Goal: Answer question/provide support: Share knowledge or assist other users

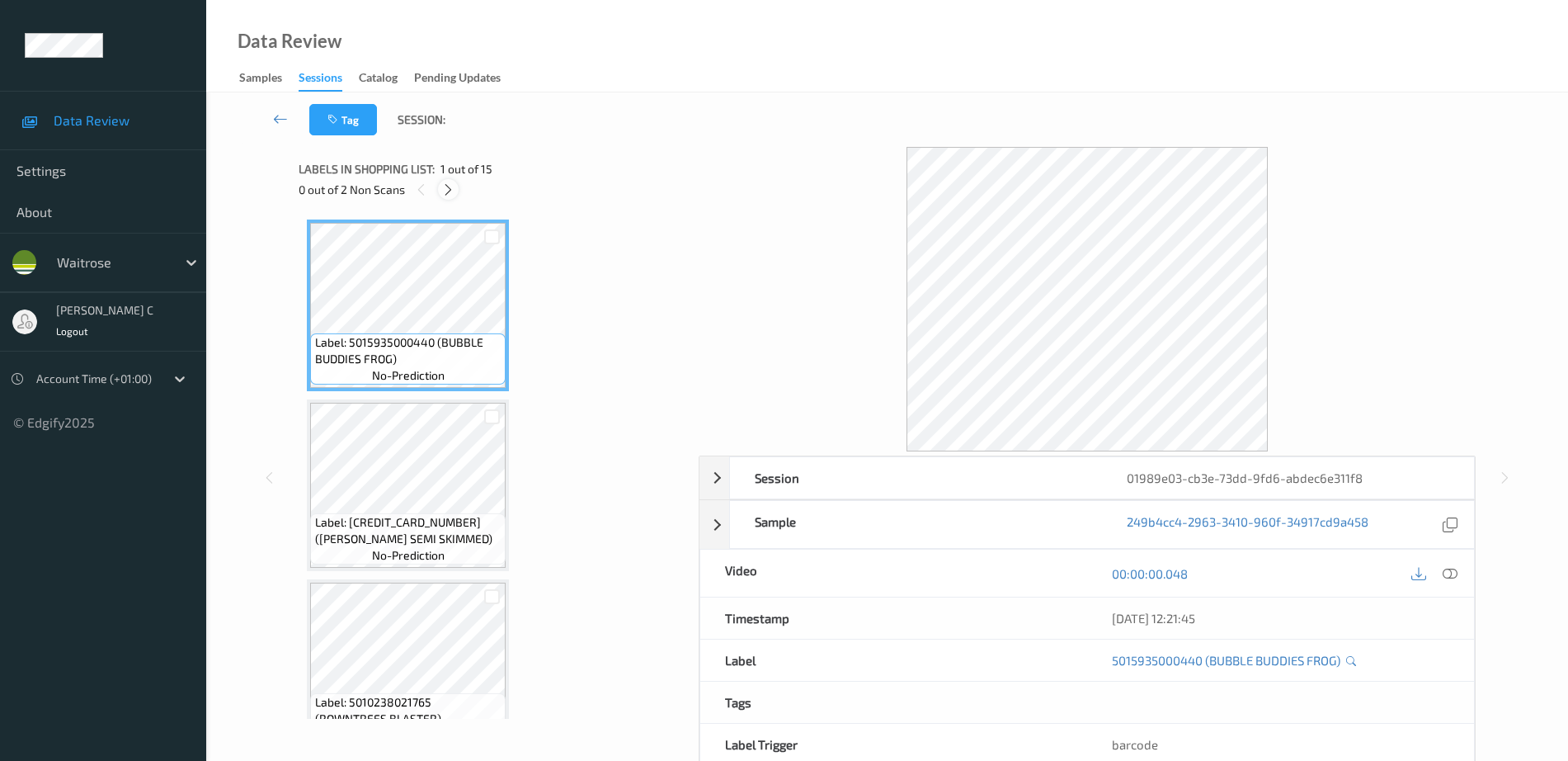
click at [447, 185] on icon at bounding box center [448, 190] width 14 height 15
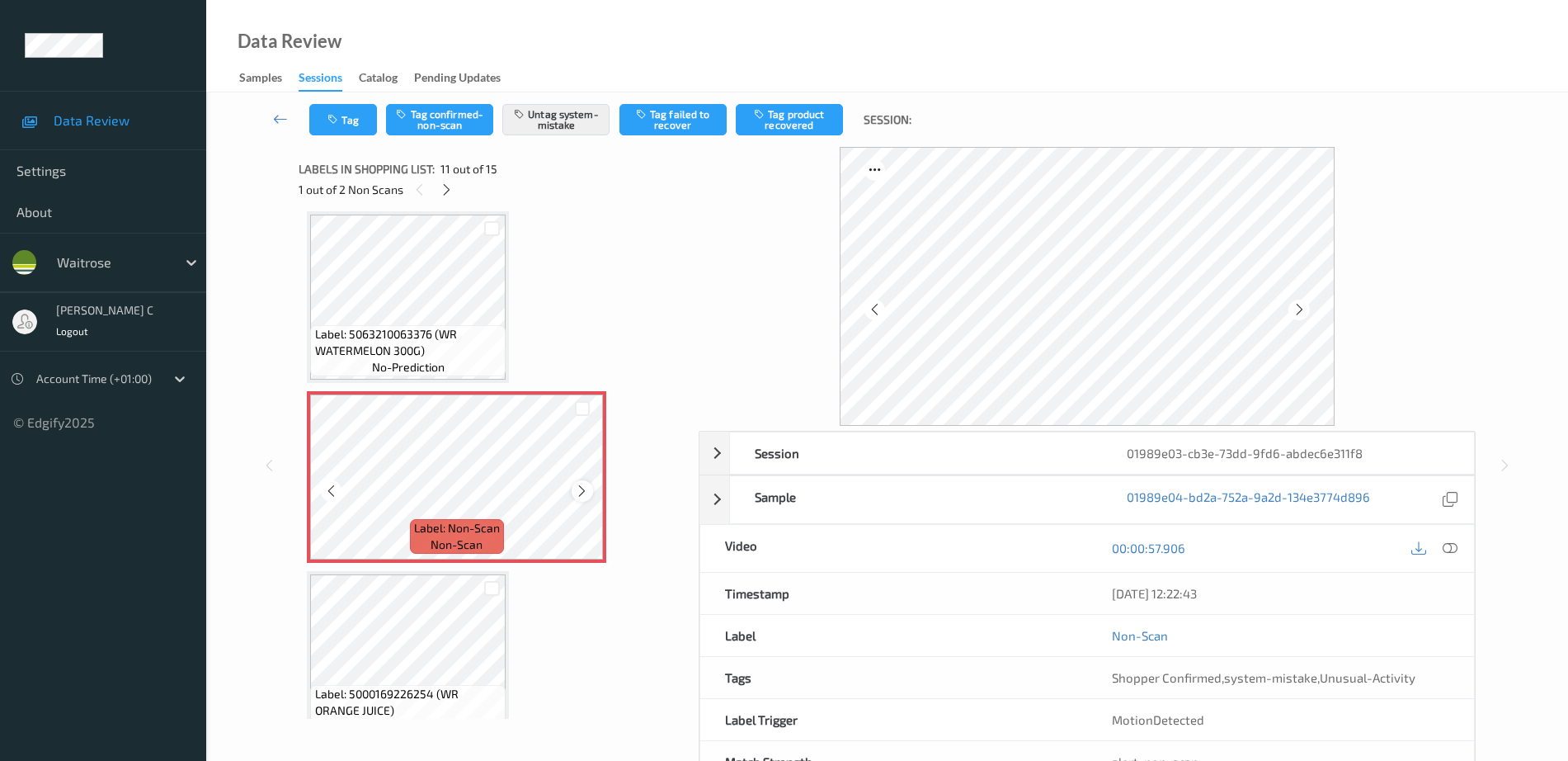
click at [584, 493] on icon at bounding box center [582, 491] width 14 height 15
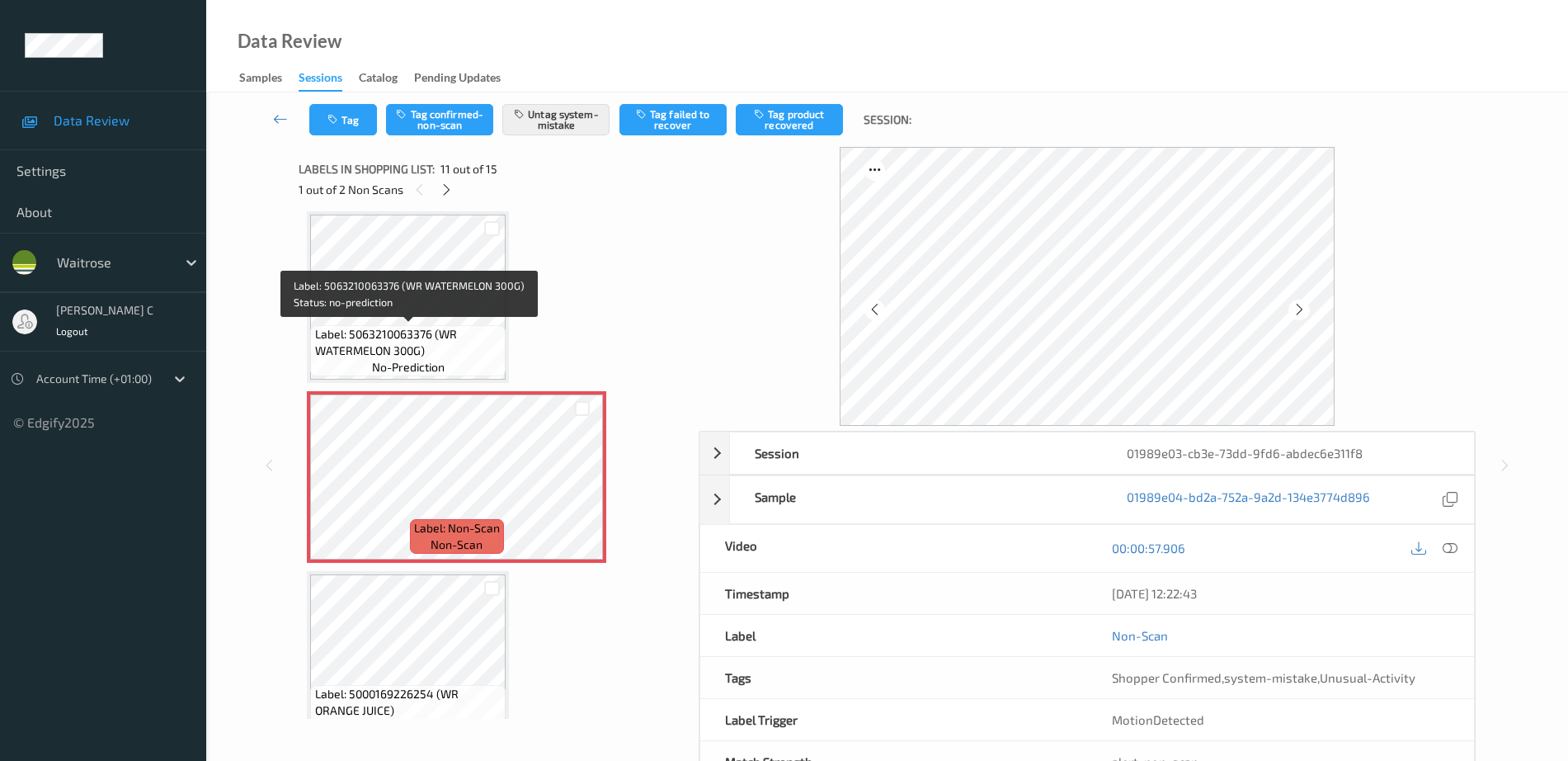
click at [404, 332] on span "Label: 5063210063376 (WR WATERMELON 300G)" at bounding box center [408, 342] width 187 height 33
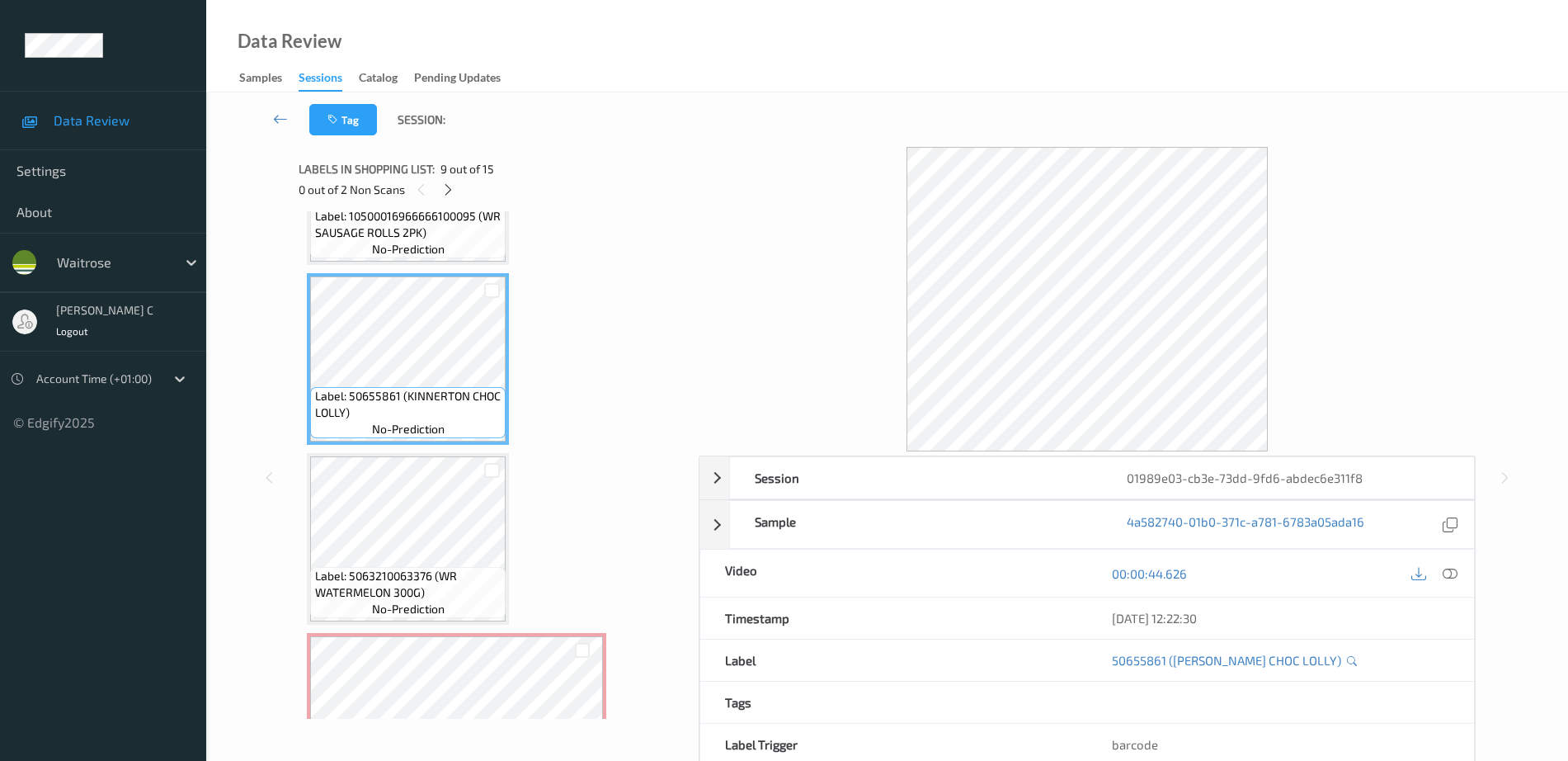
scroll to position [1421, 0]
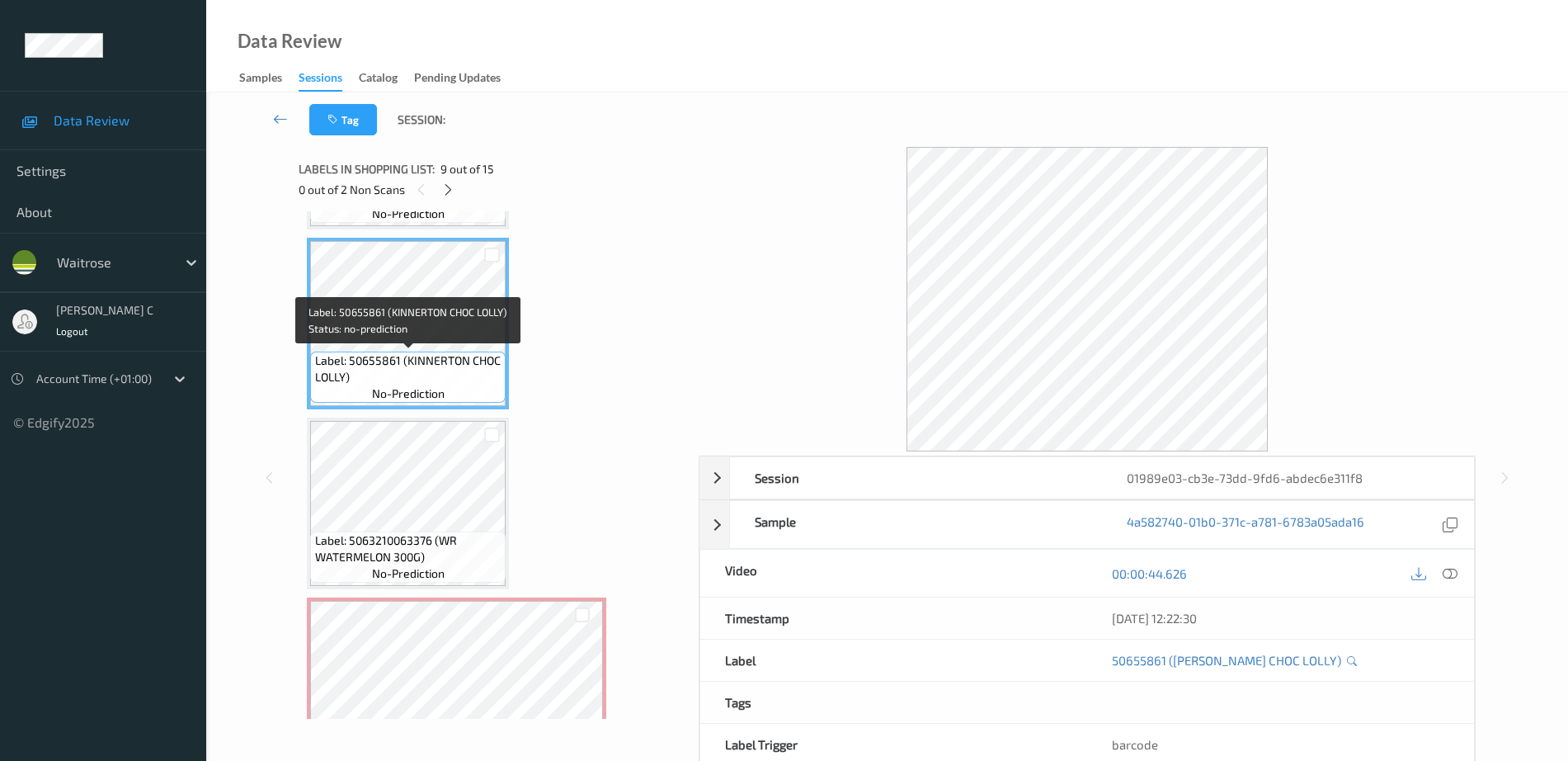
click at [410, 387] on span "no-prediction" at bounding box center [407, 394] width 72 height 17
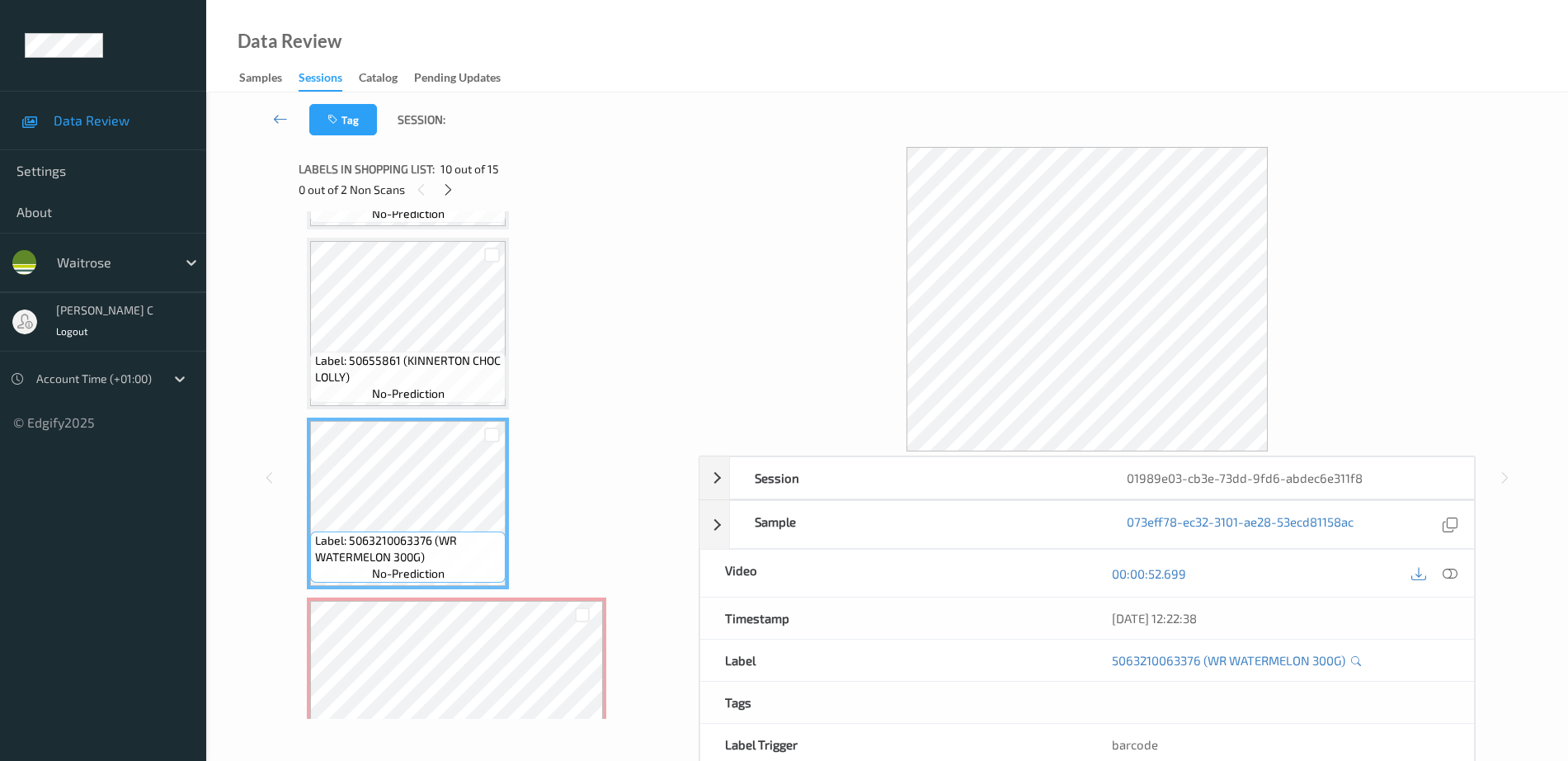
scroll to position [1525, 0]
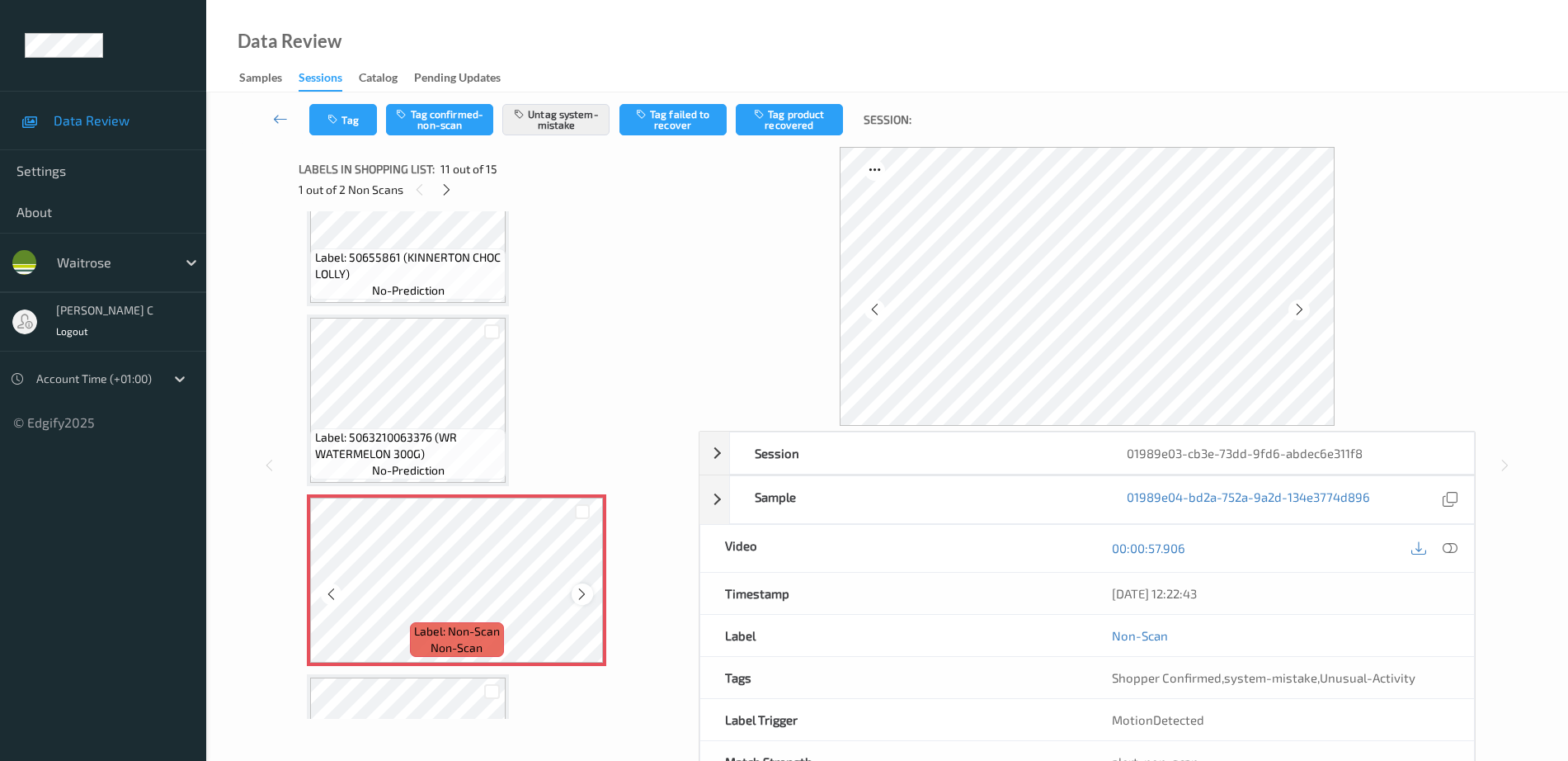
click at [584, 593] on icon at bounding box center [582, 594] width 14 height 15
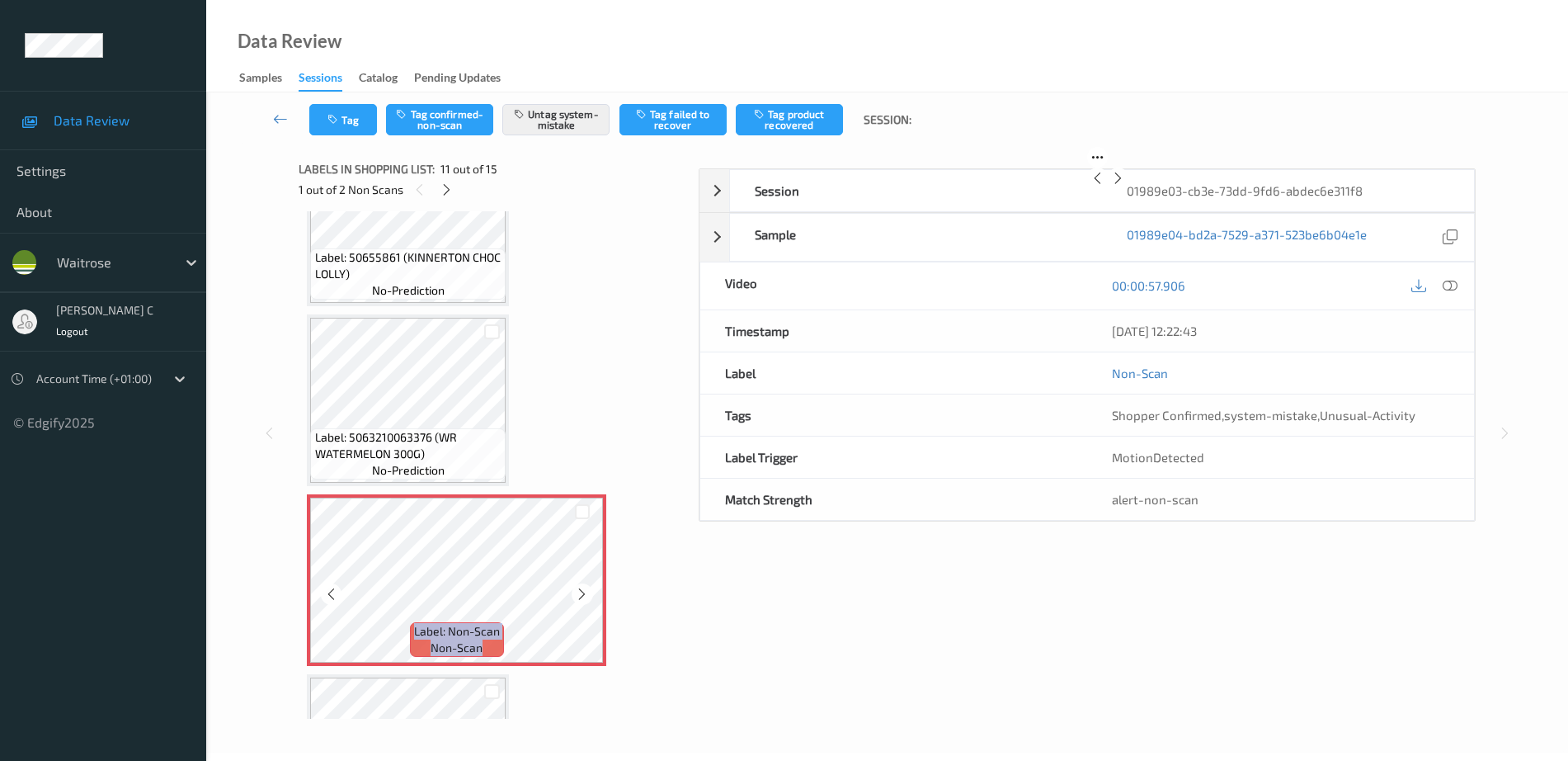
click at [584, 593] on icon at bounding box center [582, 594] width 14 height 15
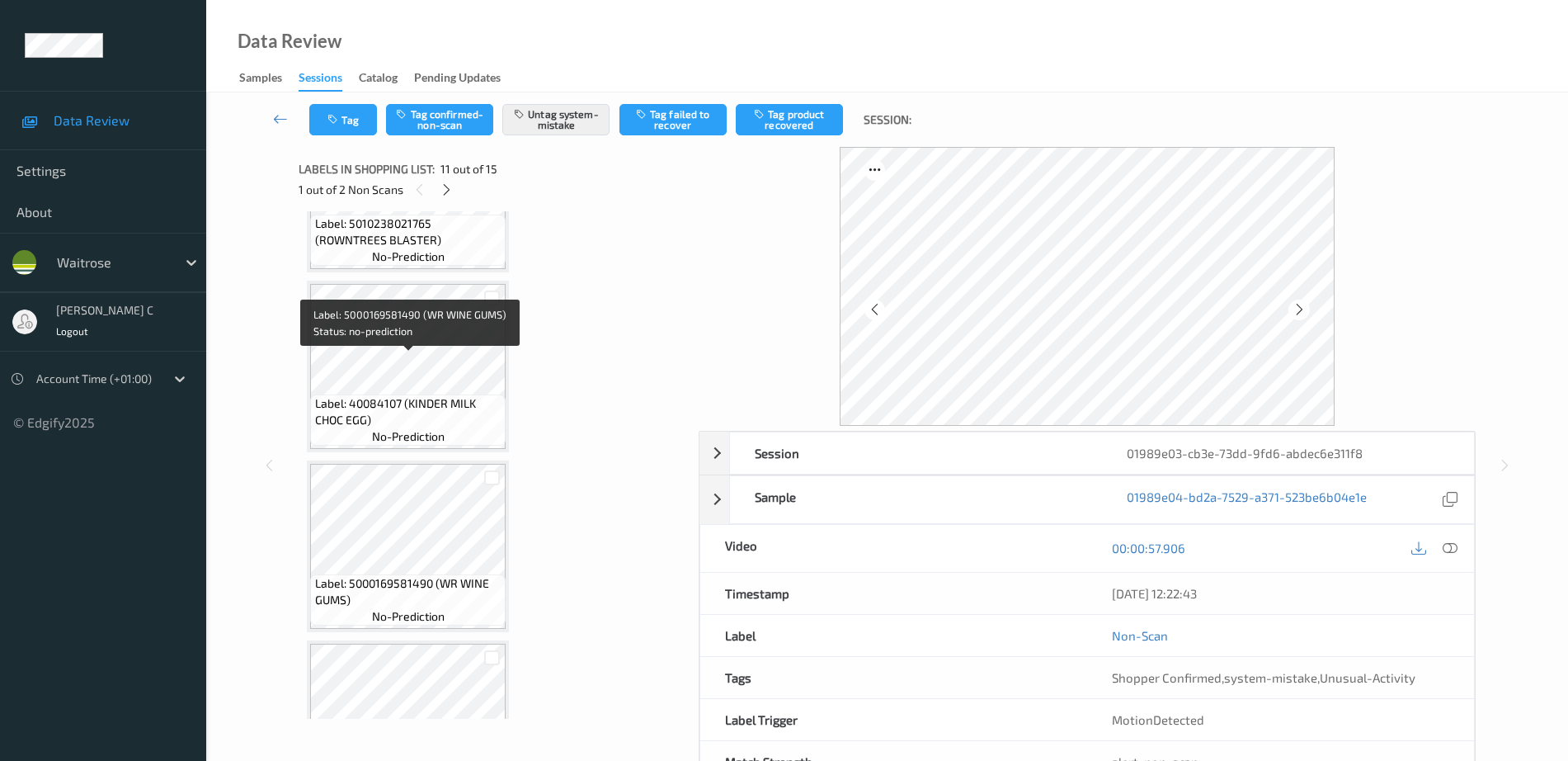
scroll to position [389, 0]
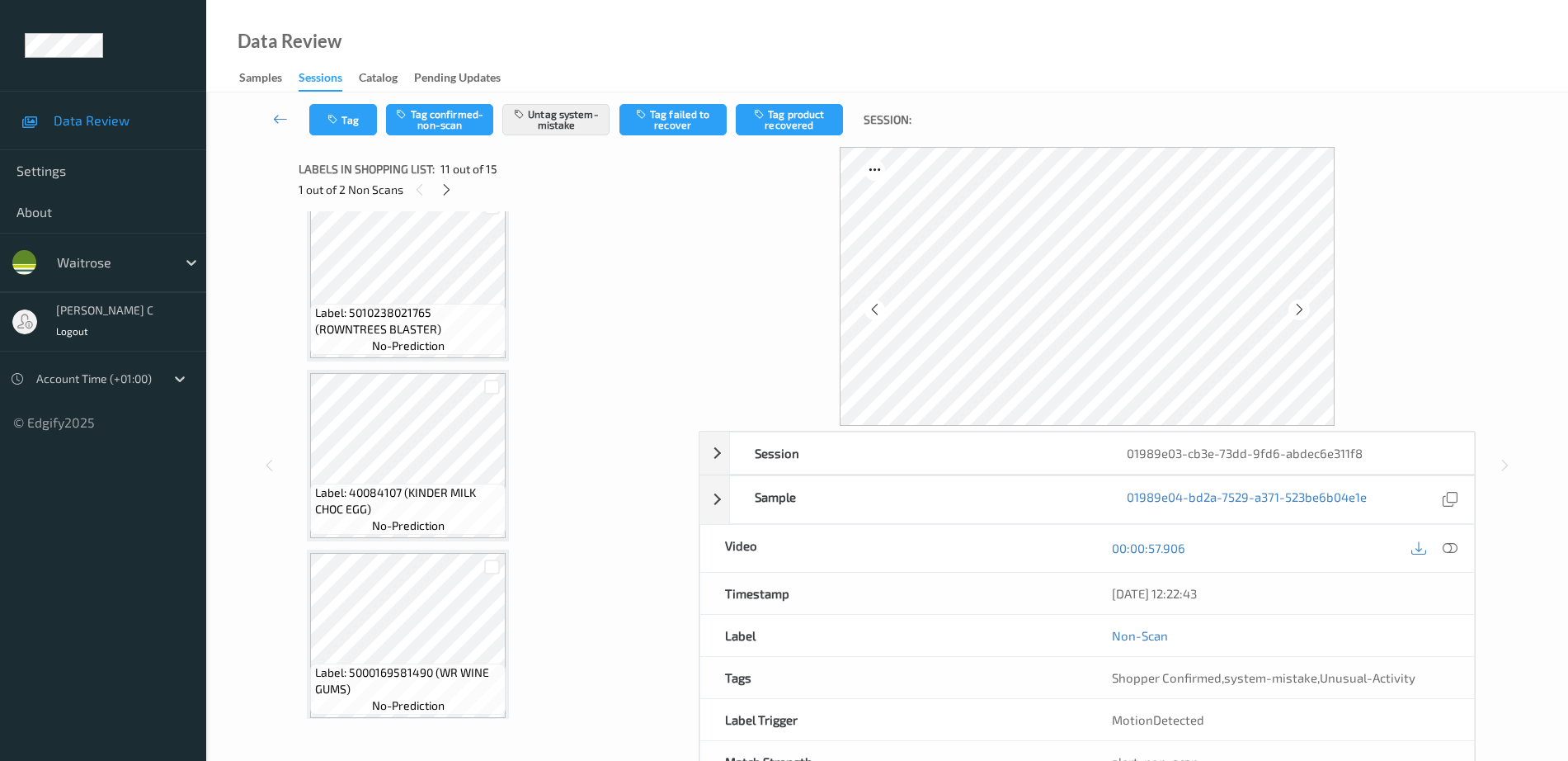
click at [415, 518] on span "no-prediction" at bounding box center [407, 526] width 72 height 17
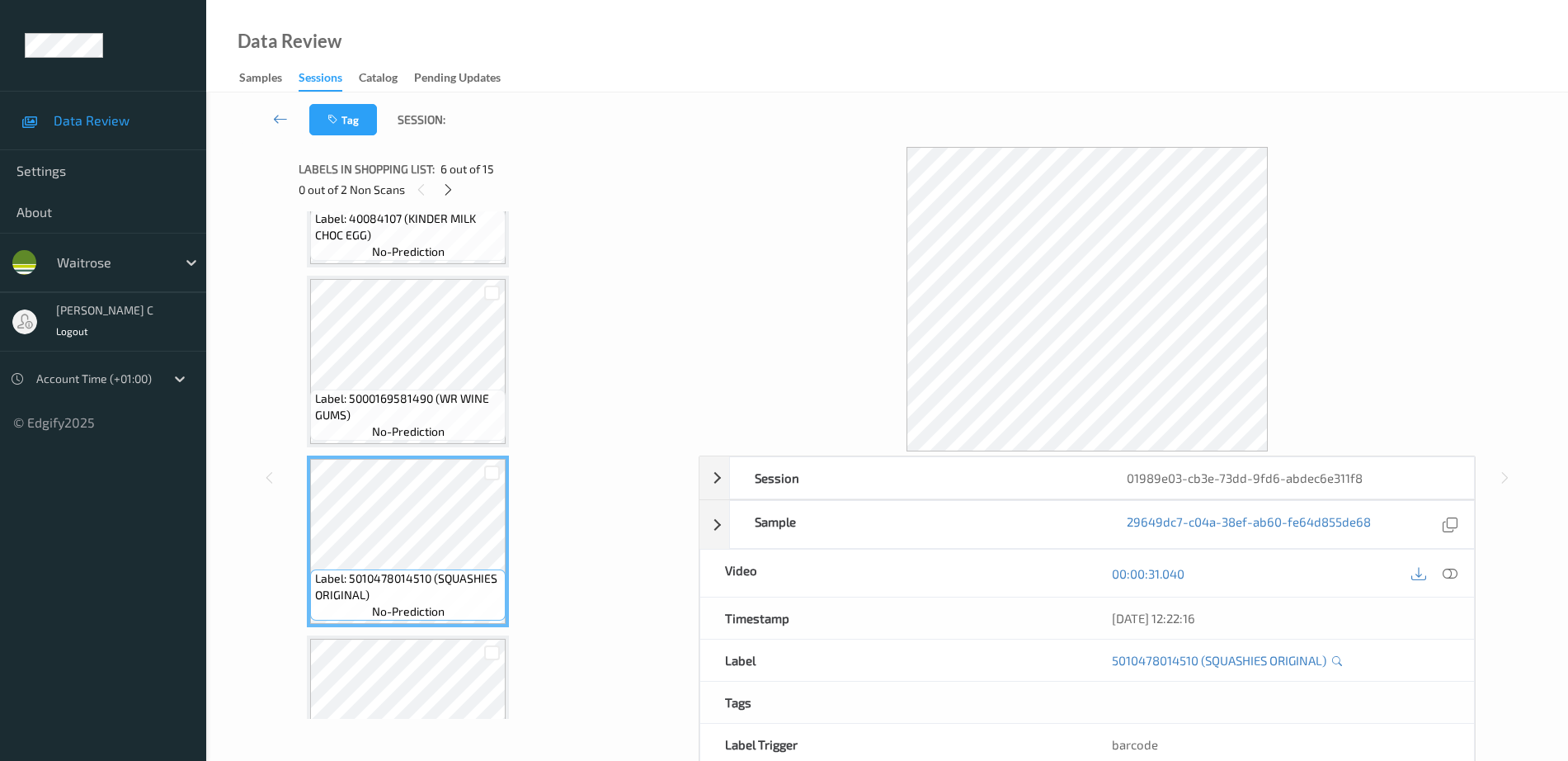
scroll to position [699, 0]
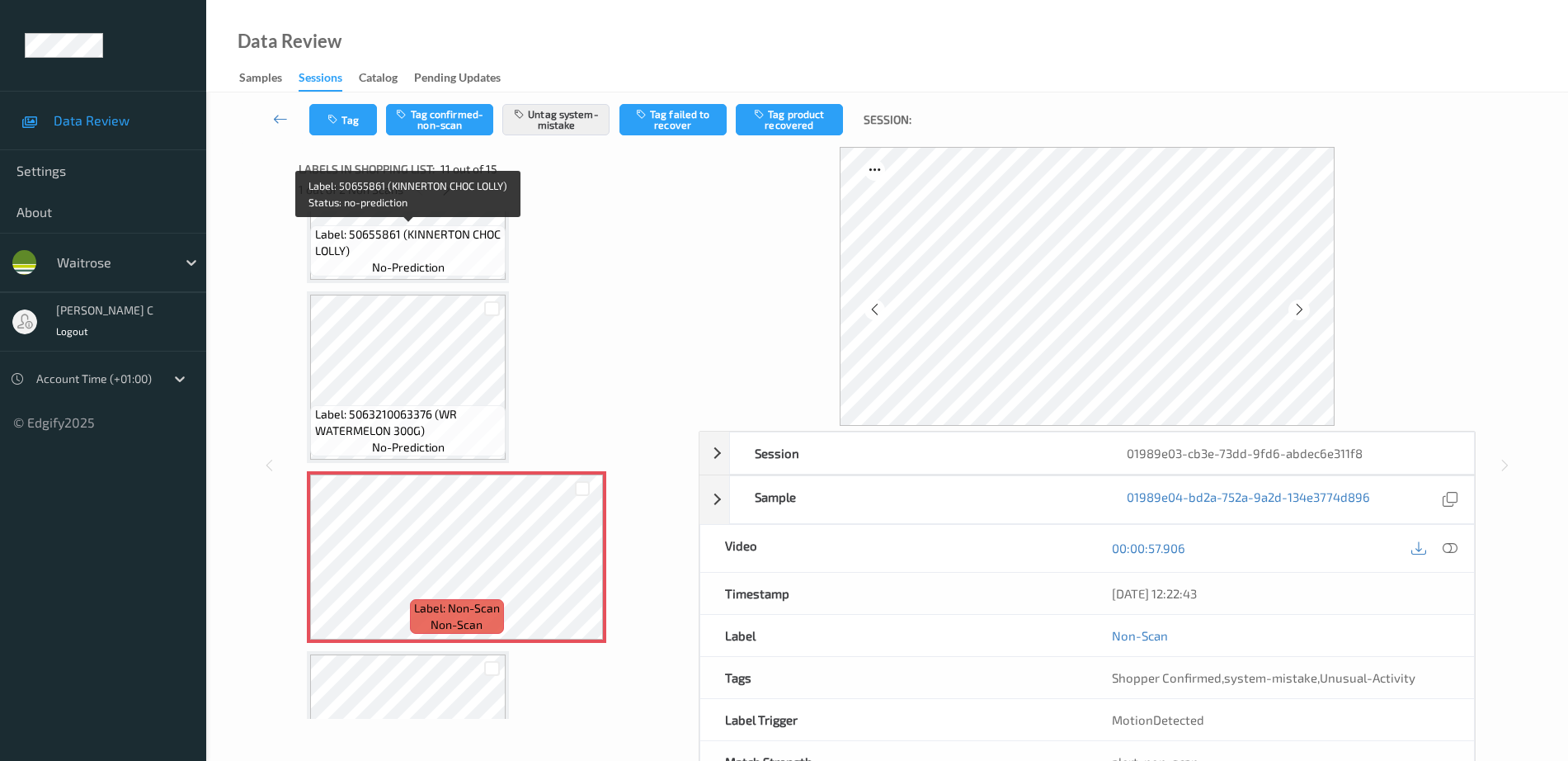
scroll to position [1444, 0]
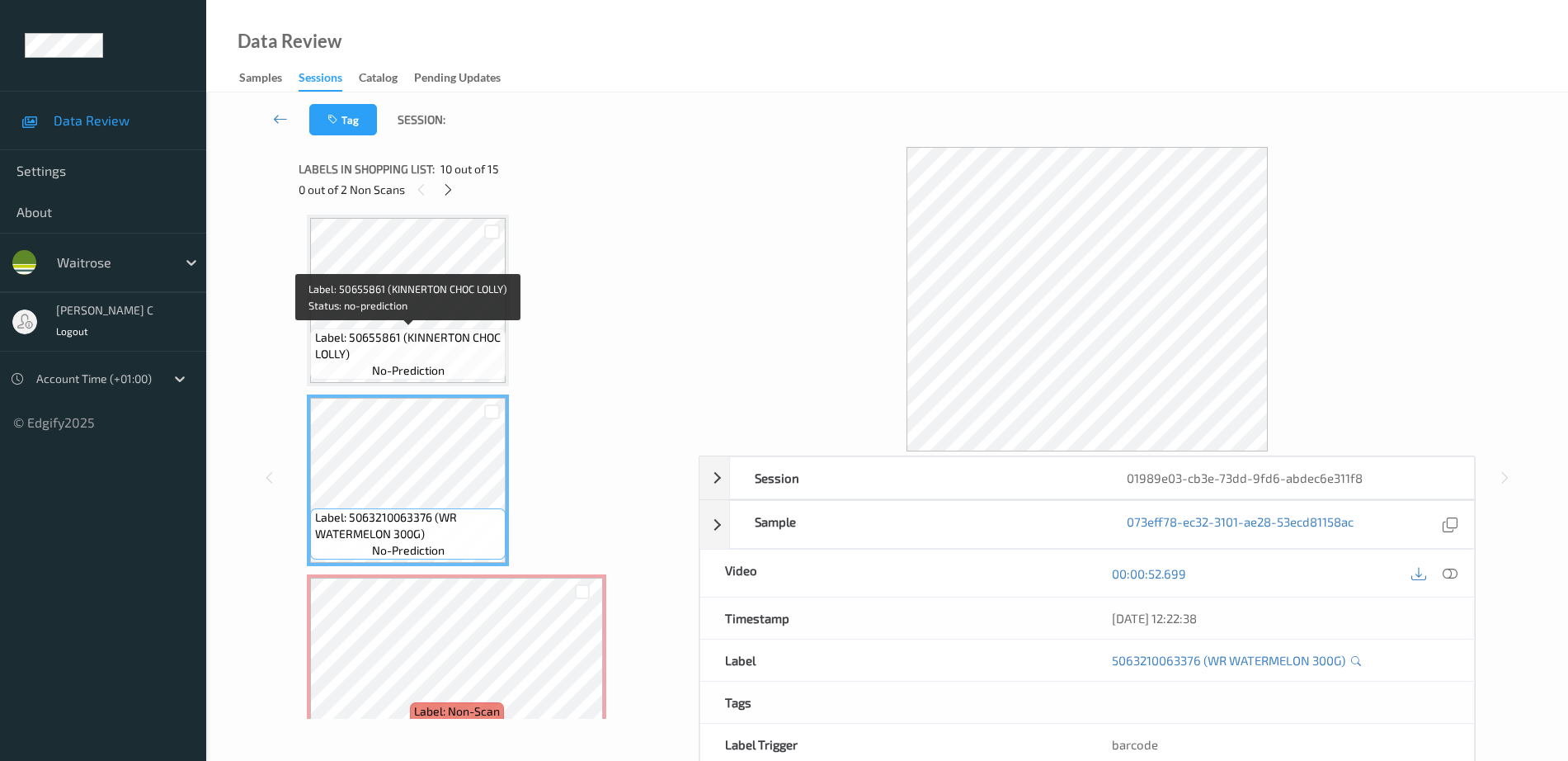
click at [424, 340] on span "Label: 50655861 (KINNERTON CHOC LOLLY)" at bounding box center [408, 346] width 187 height 33
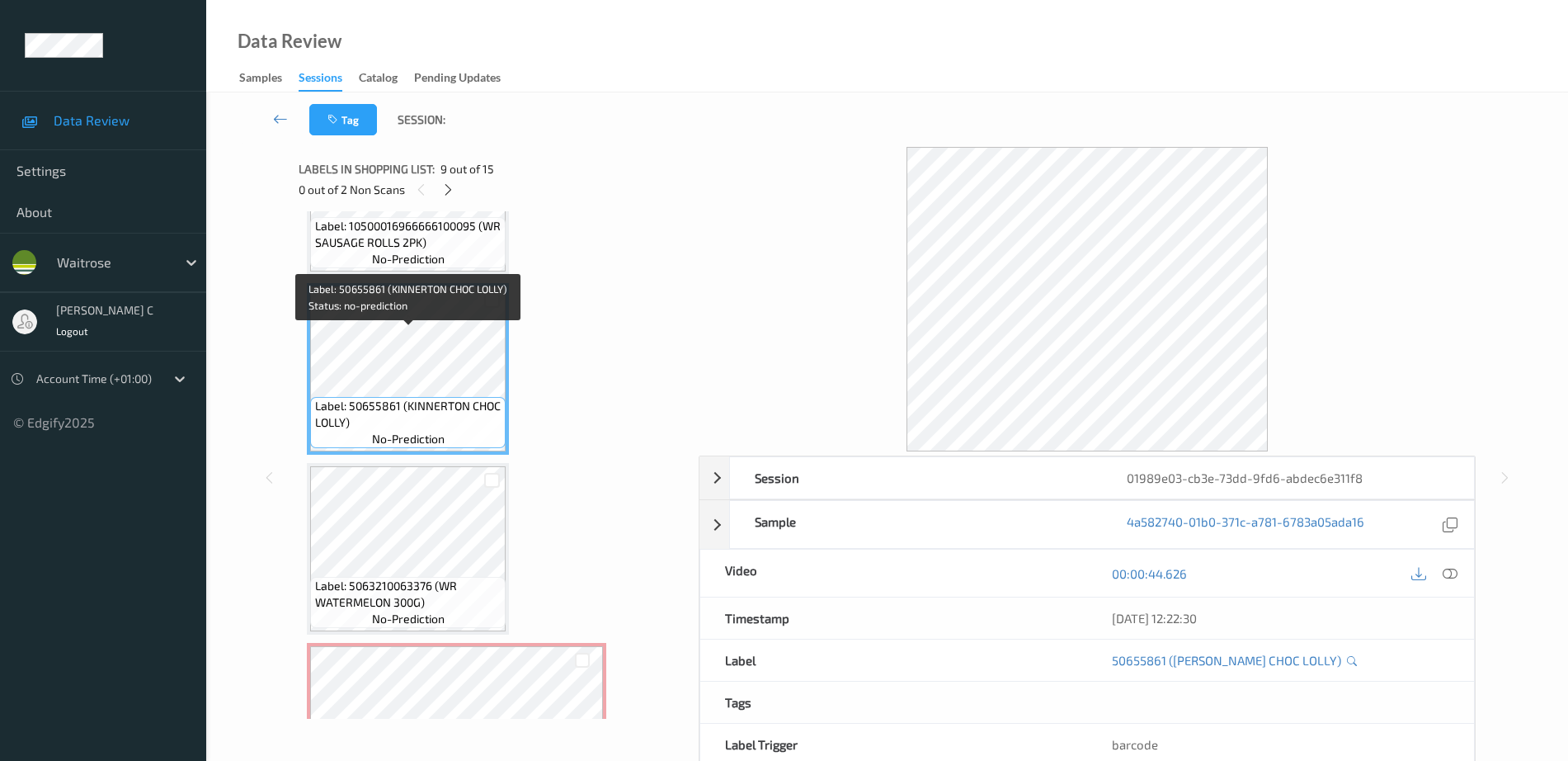
scroll to position [1341, 0]
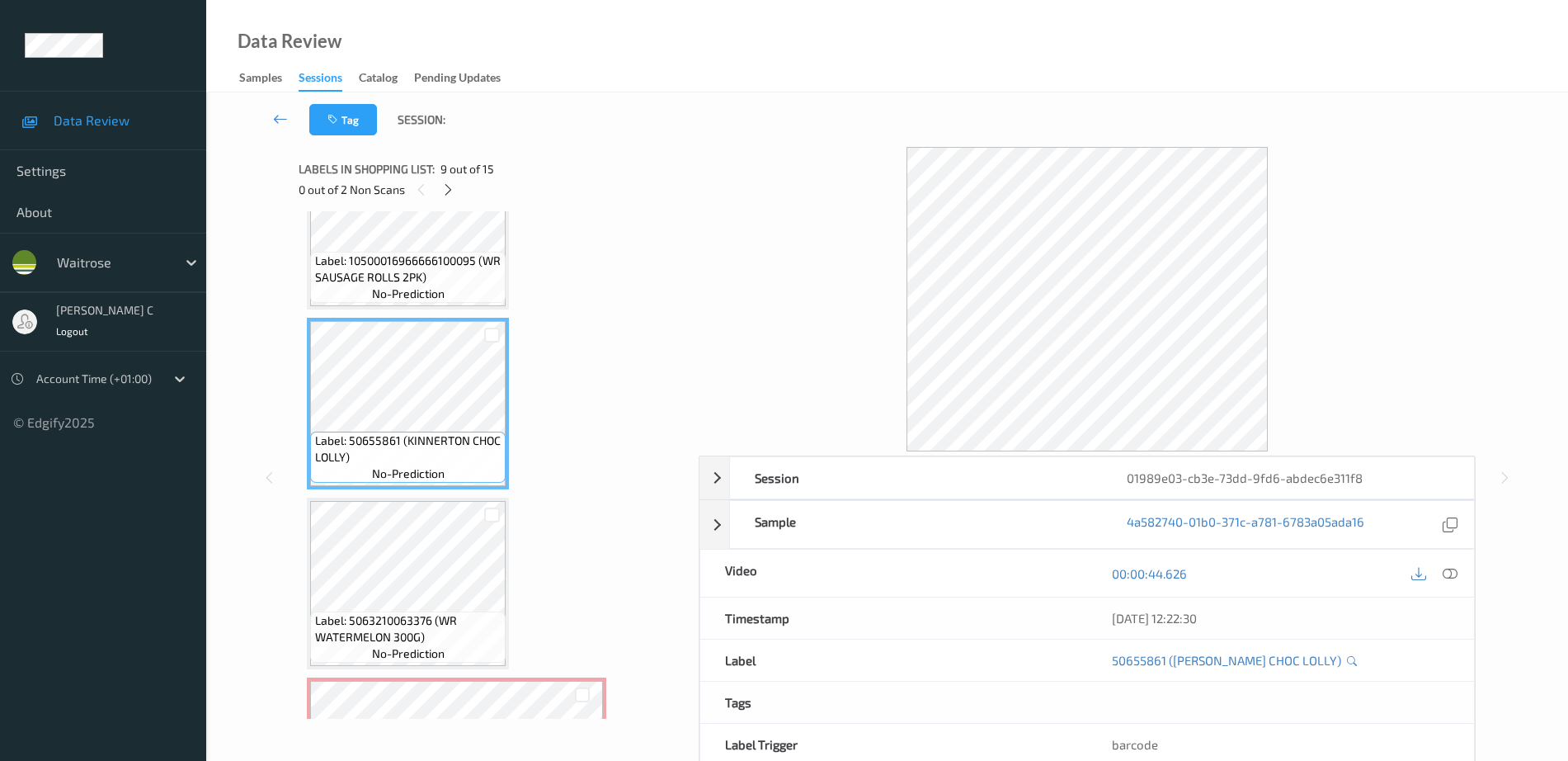
click at [404, 274] on span "Label: 10500016966666100095 (WR SAUSAGE ROLLS 2PK)" at bounding box center [408, 269] width 187 height 33
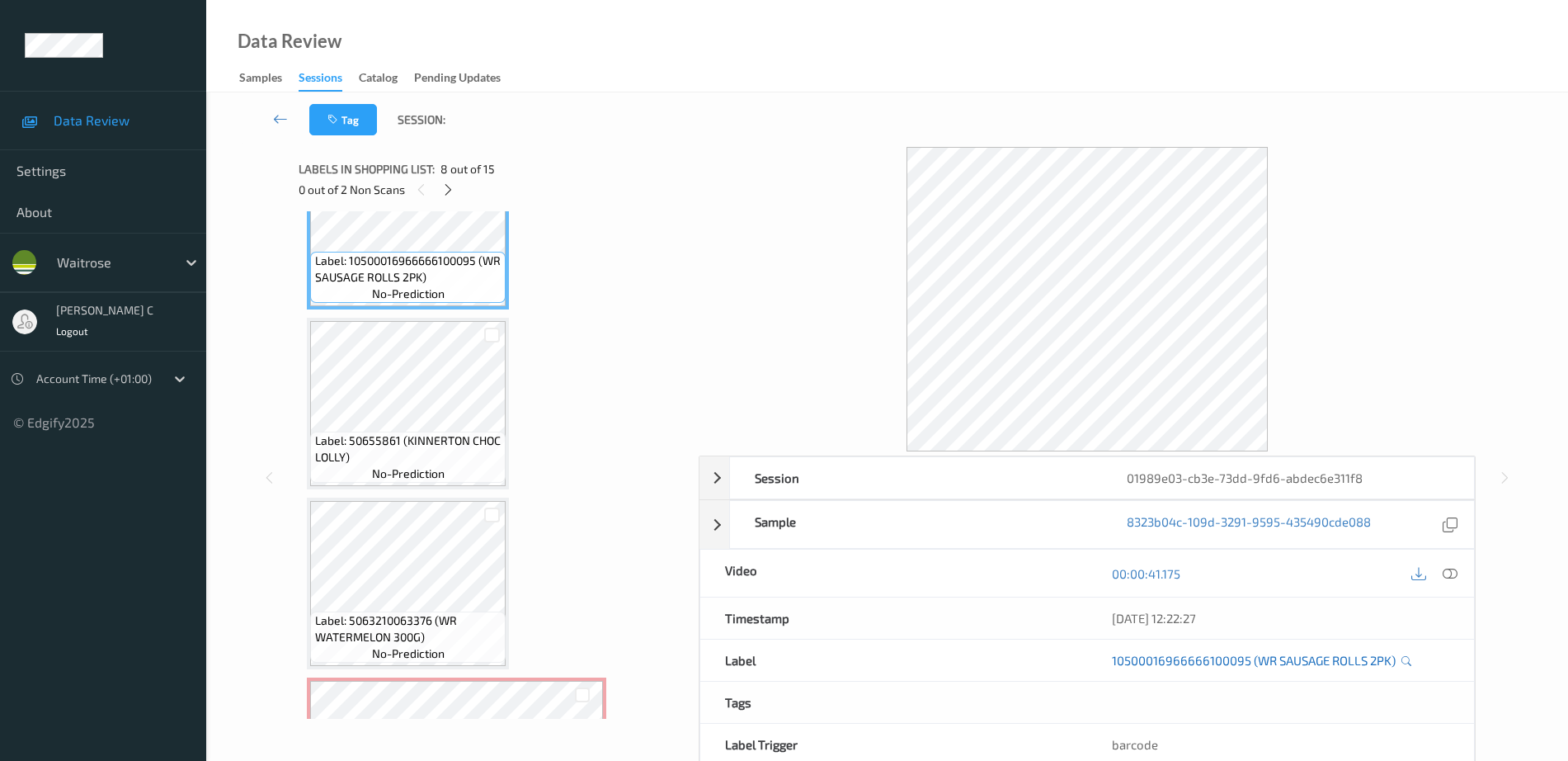
drag, startPoint x: 1459, startPoint y: 571, endPoint x: 1345, endPoint y: 668, distance: 149.7
click at [1459, 571] on div at bounding box center [1451, 573] width 22 height 22
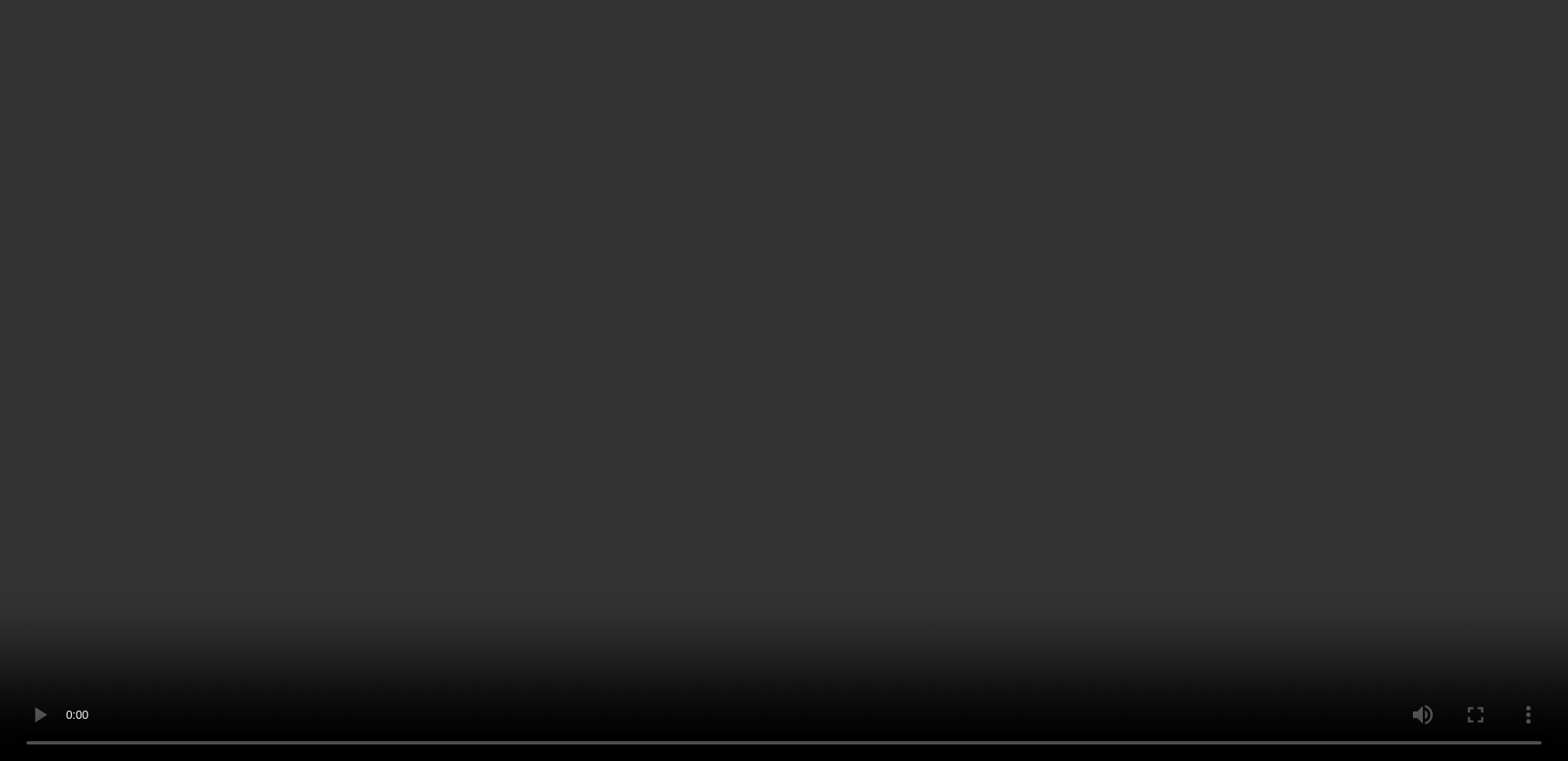
click at [1418, 500] on video at bounding box center [784, 380] width 1568 height 761
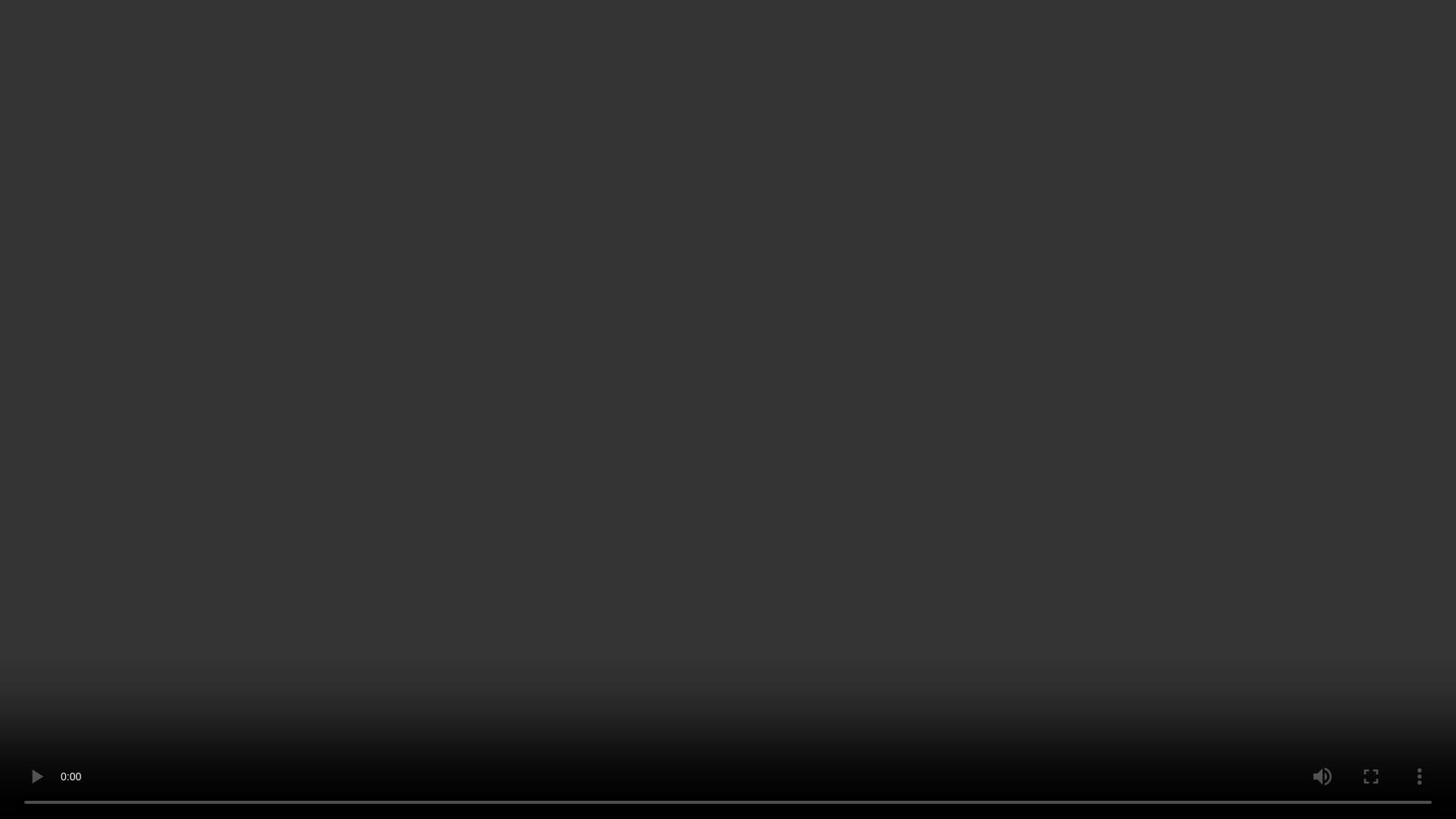
click at [1304, 460] on video at bounding box center [728, 409] width 1456 height 819
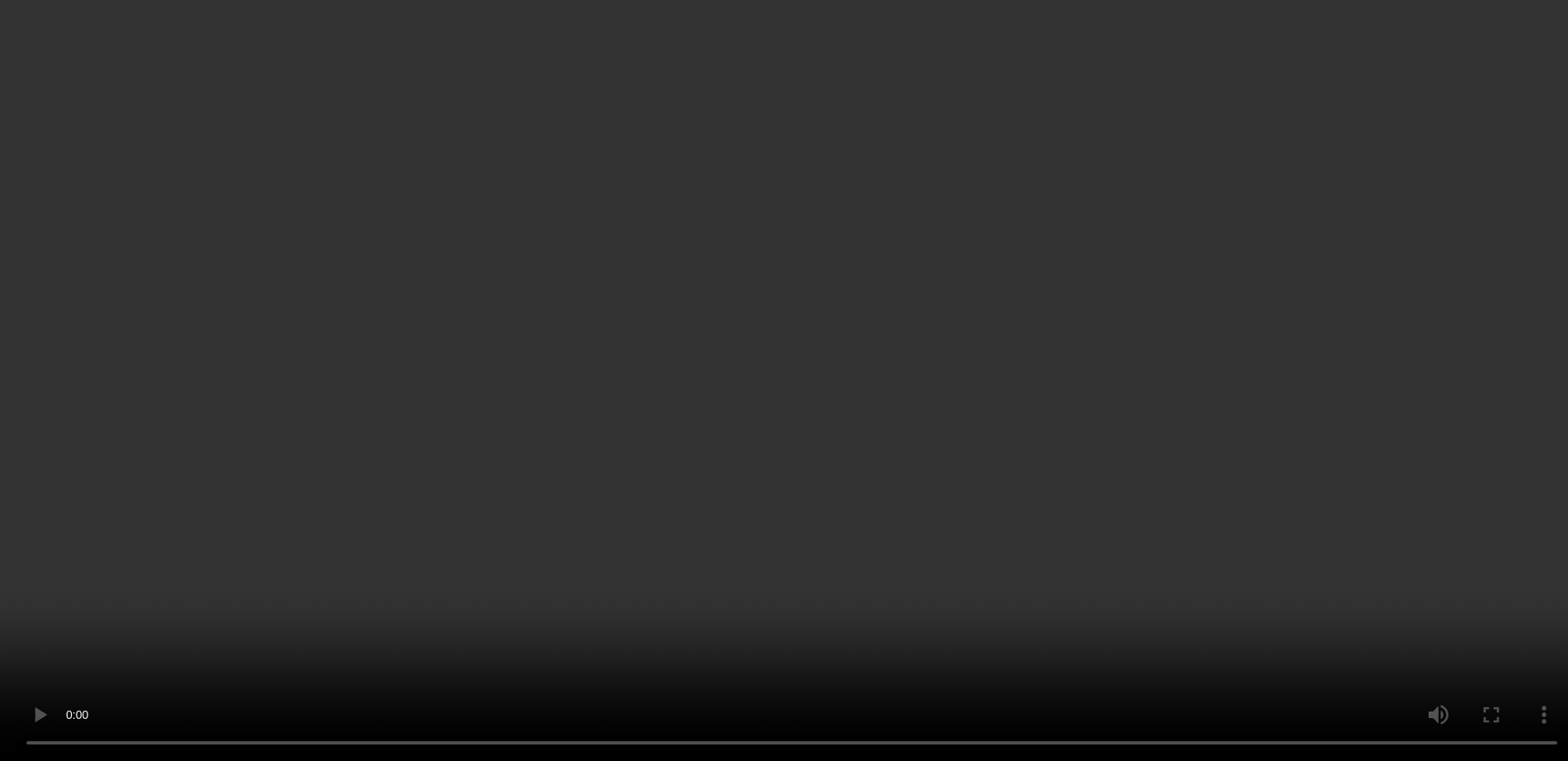
scroll to position [1444, 0]
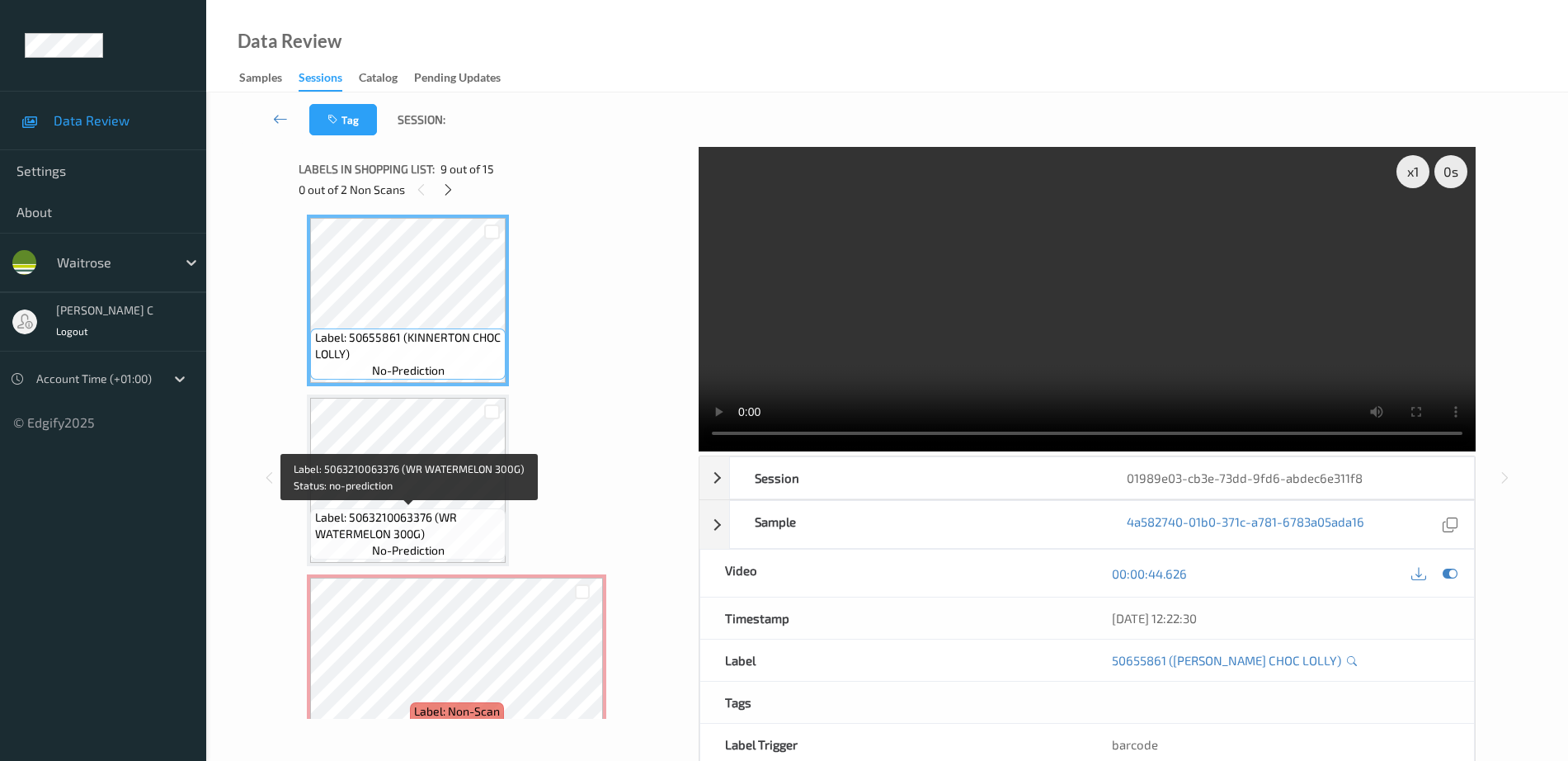
click at [429, 509] on span "Label: 5063210063376 (WR WATERMELON 300G)" at bounding box center [408, 526] width 187 height 33
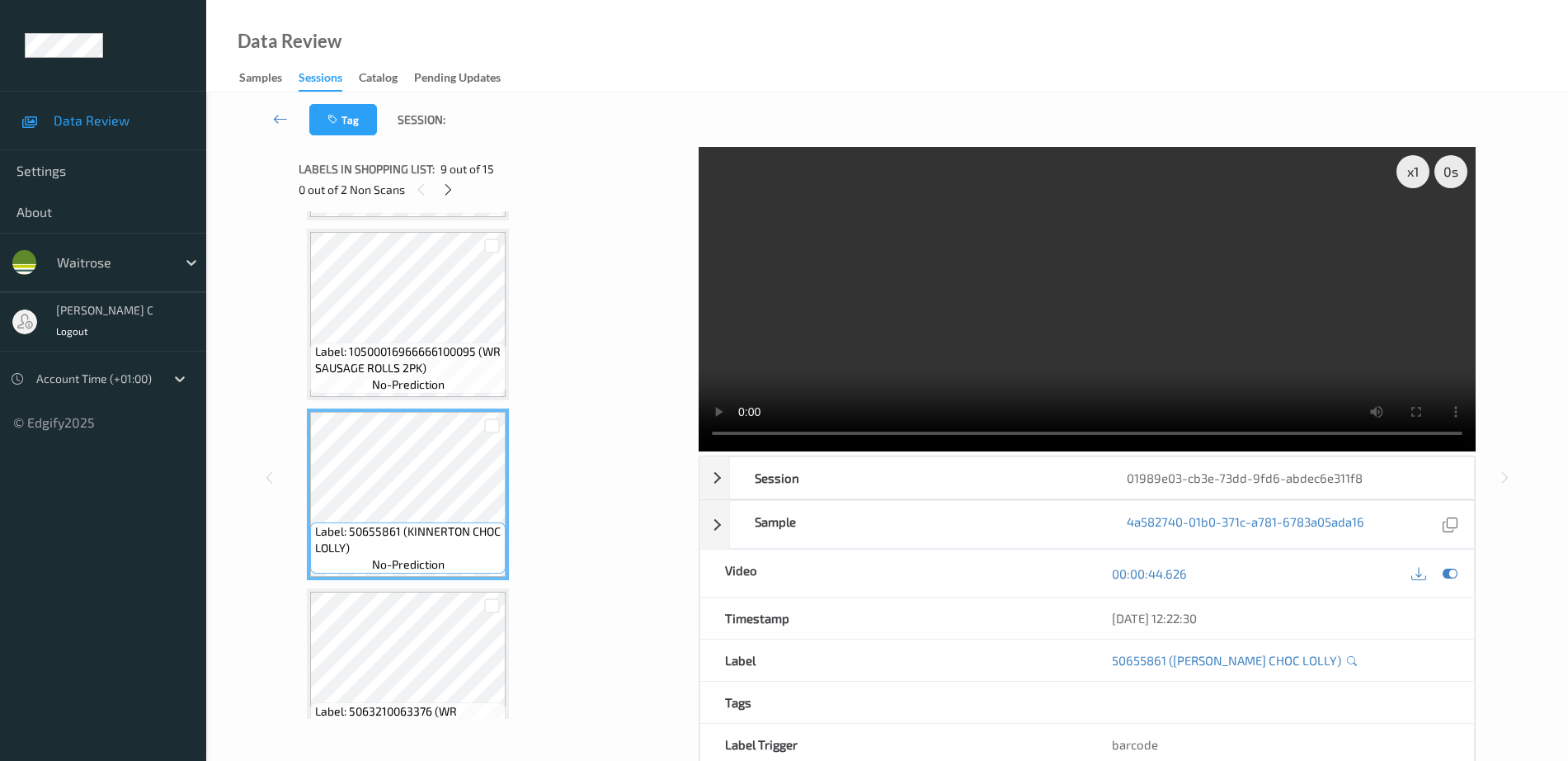
scroll to position [1238, 0]
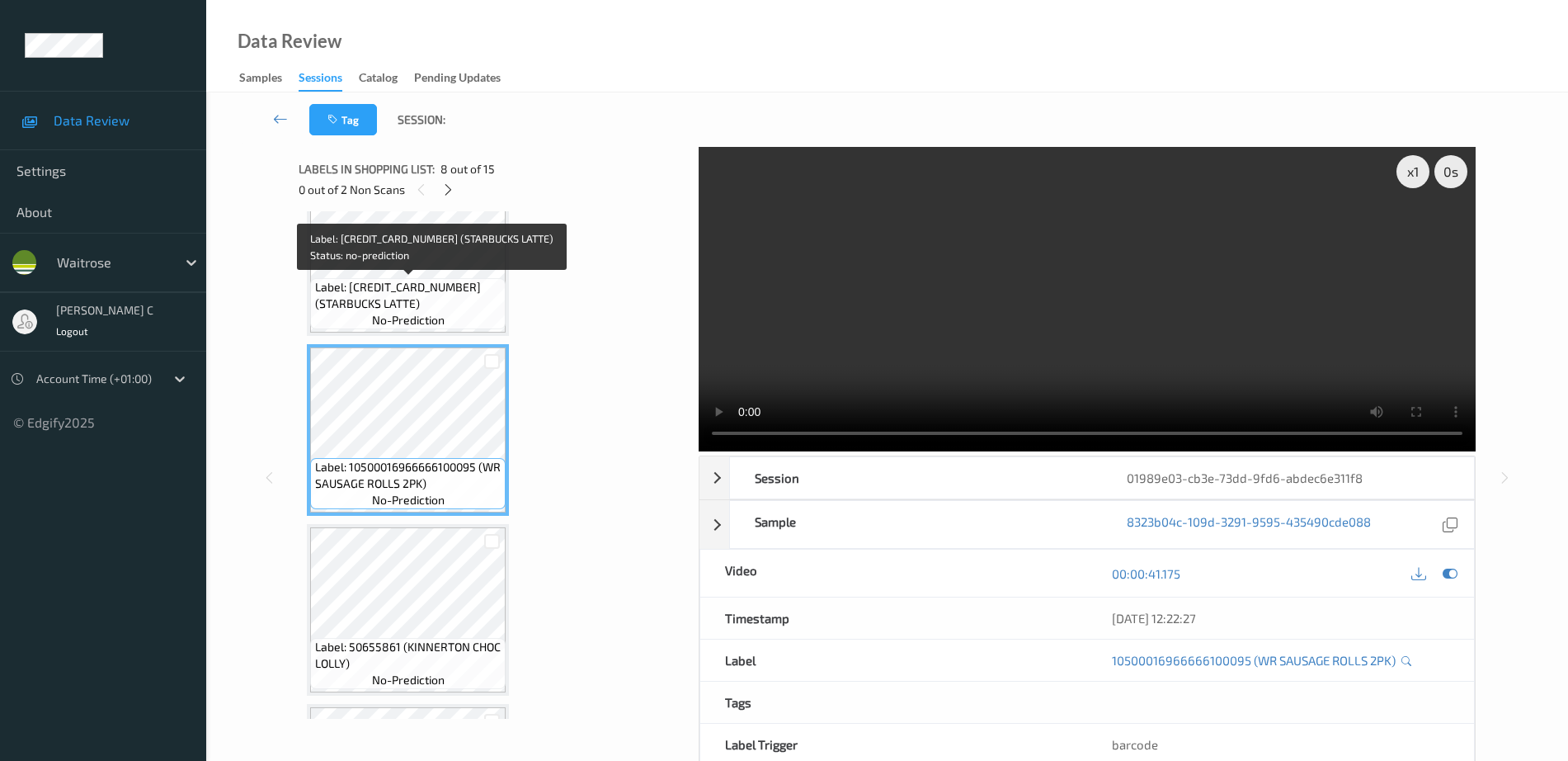
click at [387, 298] on span "Label: [CREDIT_CARD_NUMBER] (STARBUCKS LATTE)" at bounding box center [408, 296] width 187 height 33
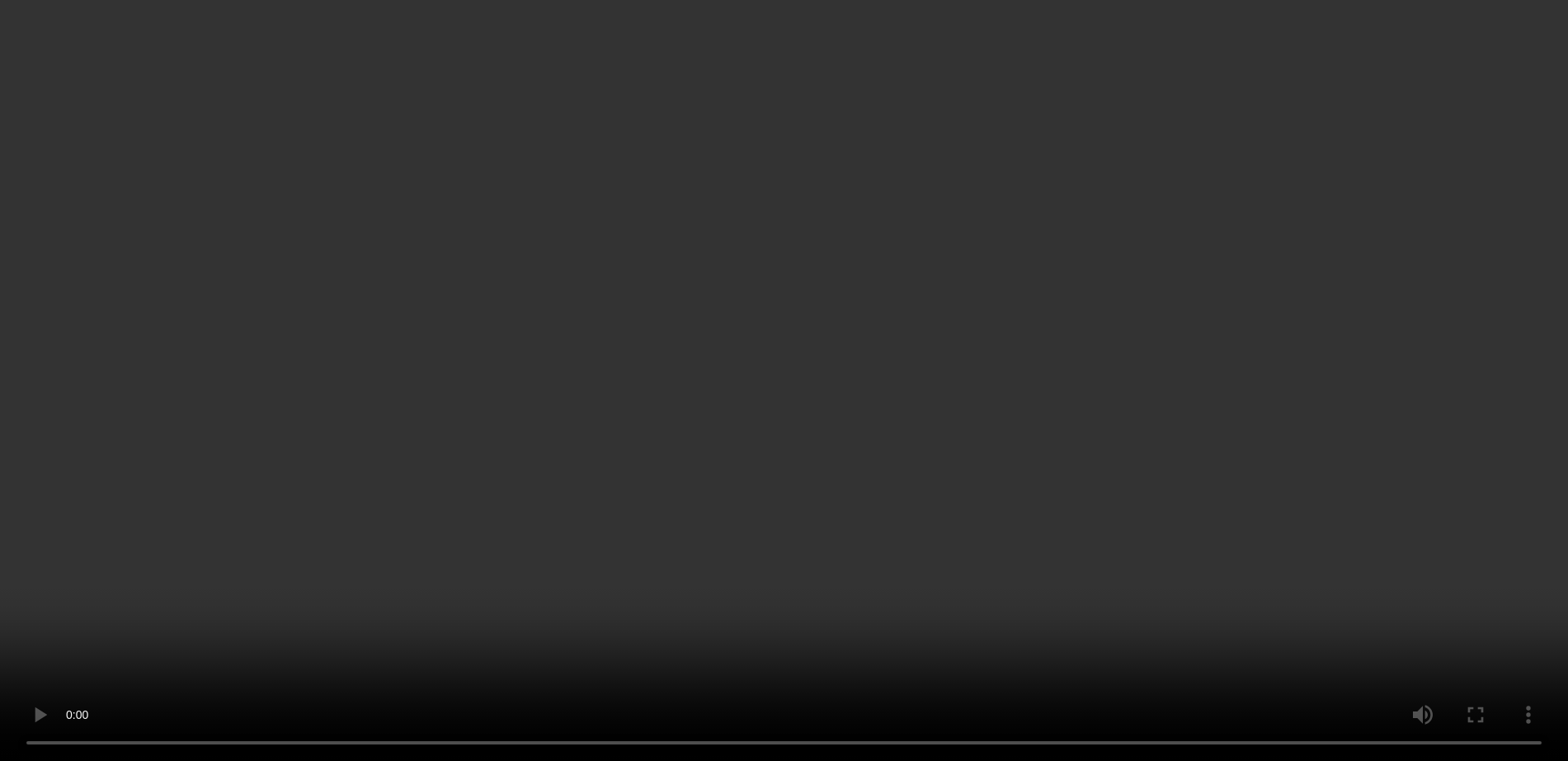
scroll to position [1032, 0]
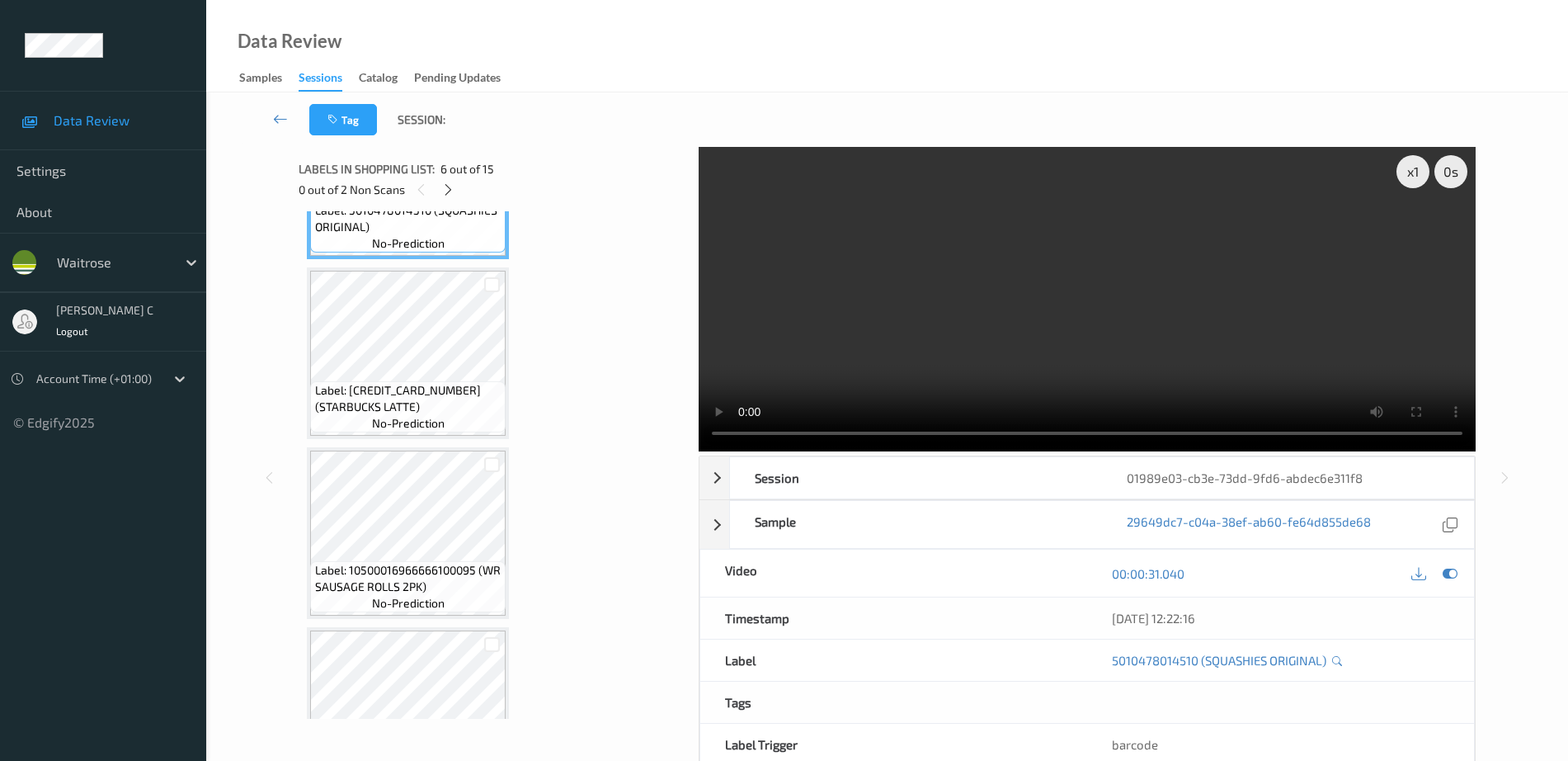
click at [405, 248] on span "no-prediction" at bounding box center [407, 243] width 72 height 17
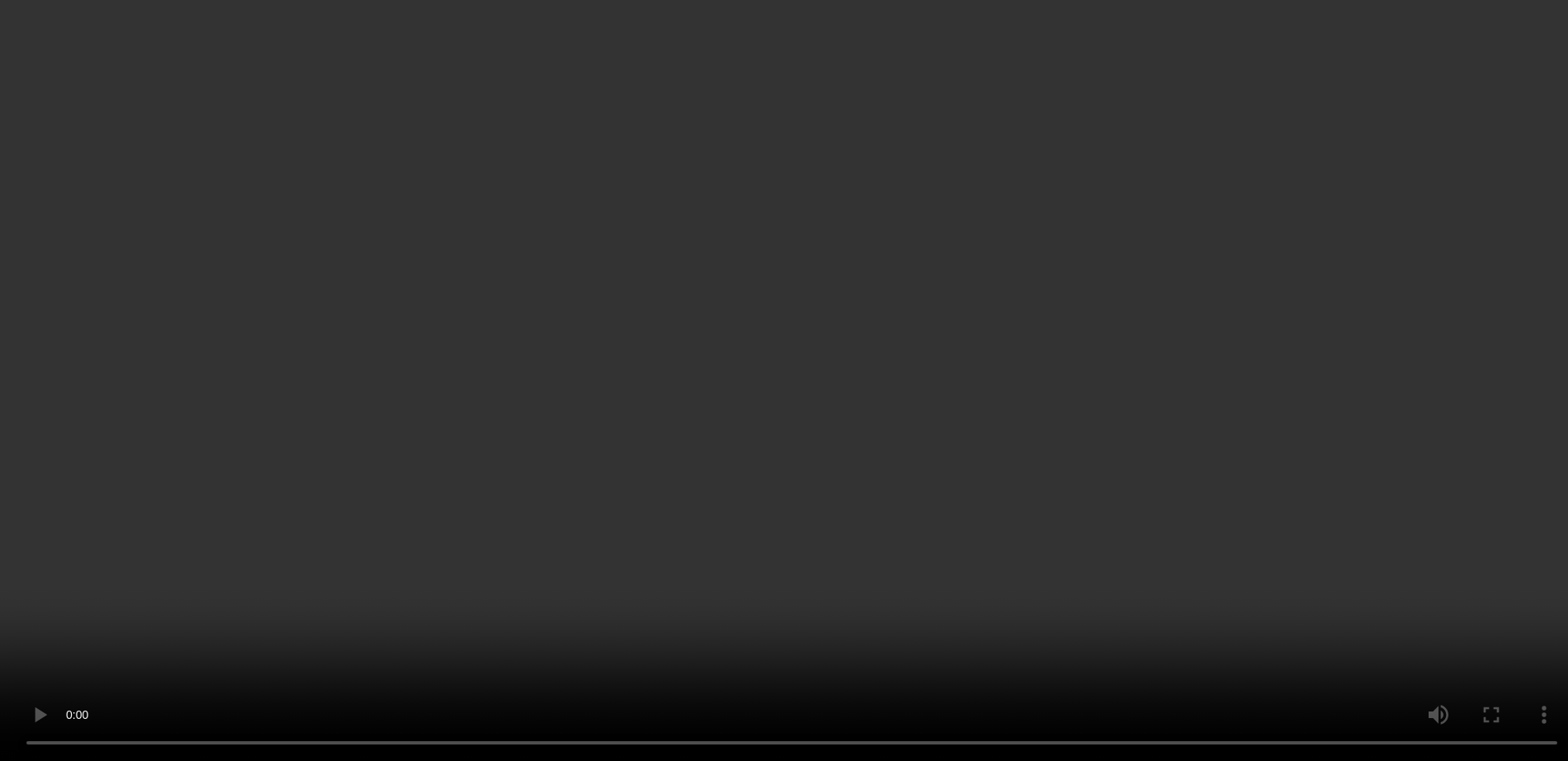
scroll to position [1548, 0]
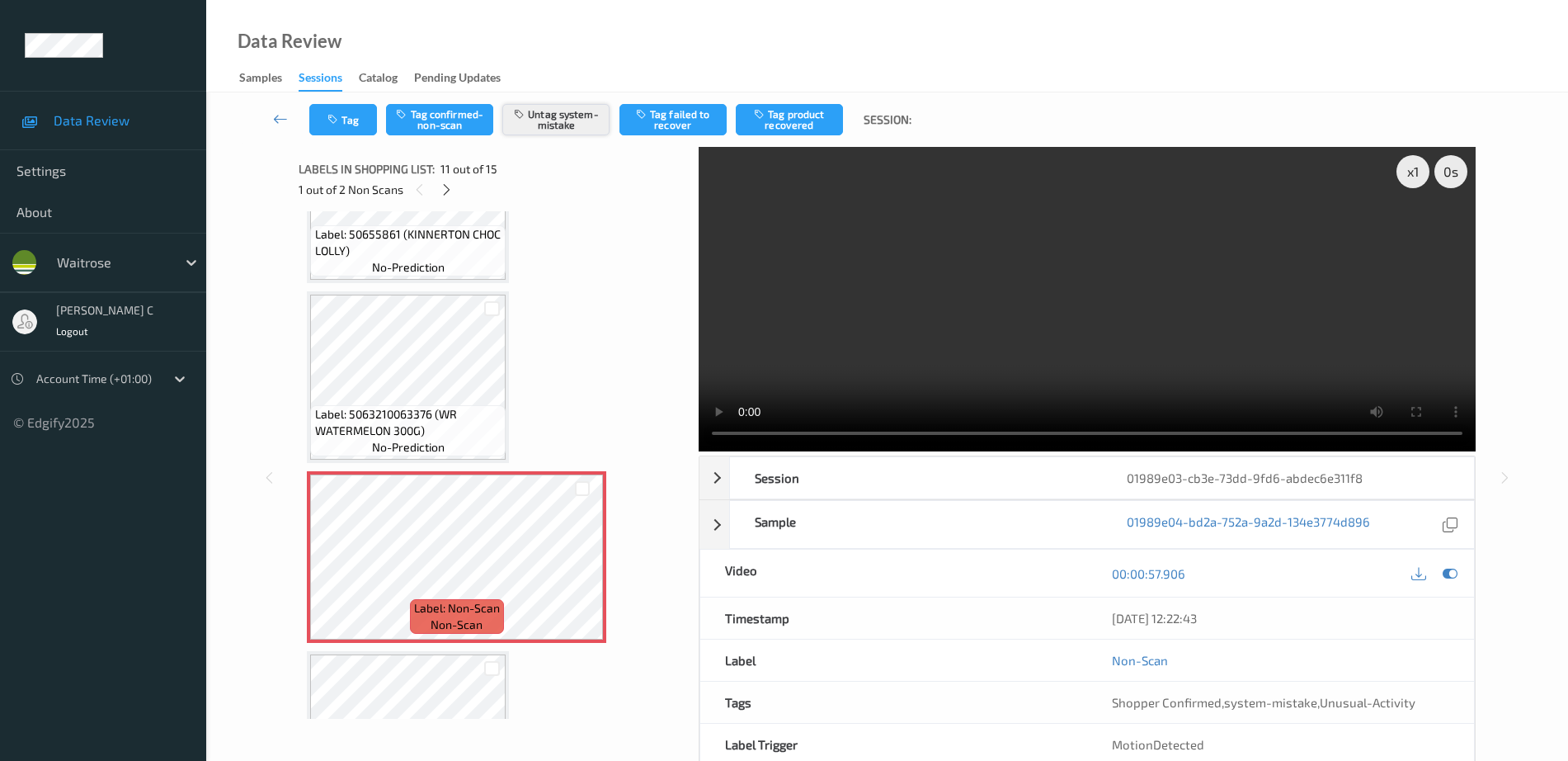
click at [551, 118] on button "Untag system-mistake" at bounding box center [556, 119] width 107 height 31
click at [325, 130] on button "Tag" at bounding box center [343, 119] width 68 height 31
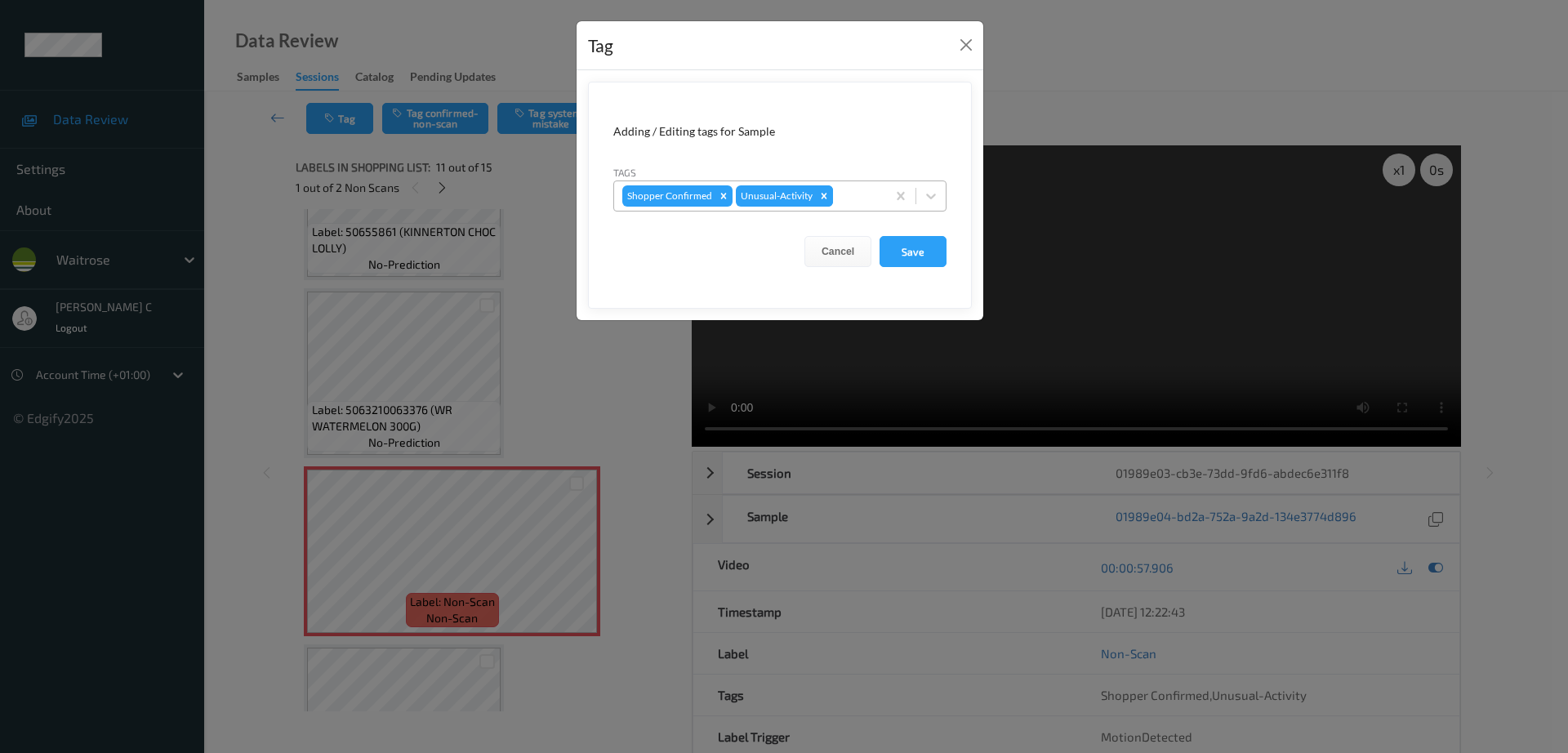
click at [823, 196] on icon "Remove Unusual-Activity" at bounding box center [824, 195] width 12 height 12
click at [892, 260] on button "Save" at bounding box center [913, 252] width 67 height 31
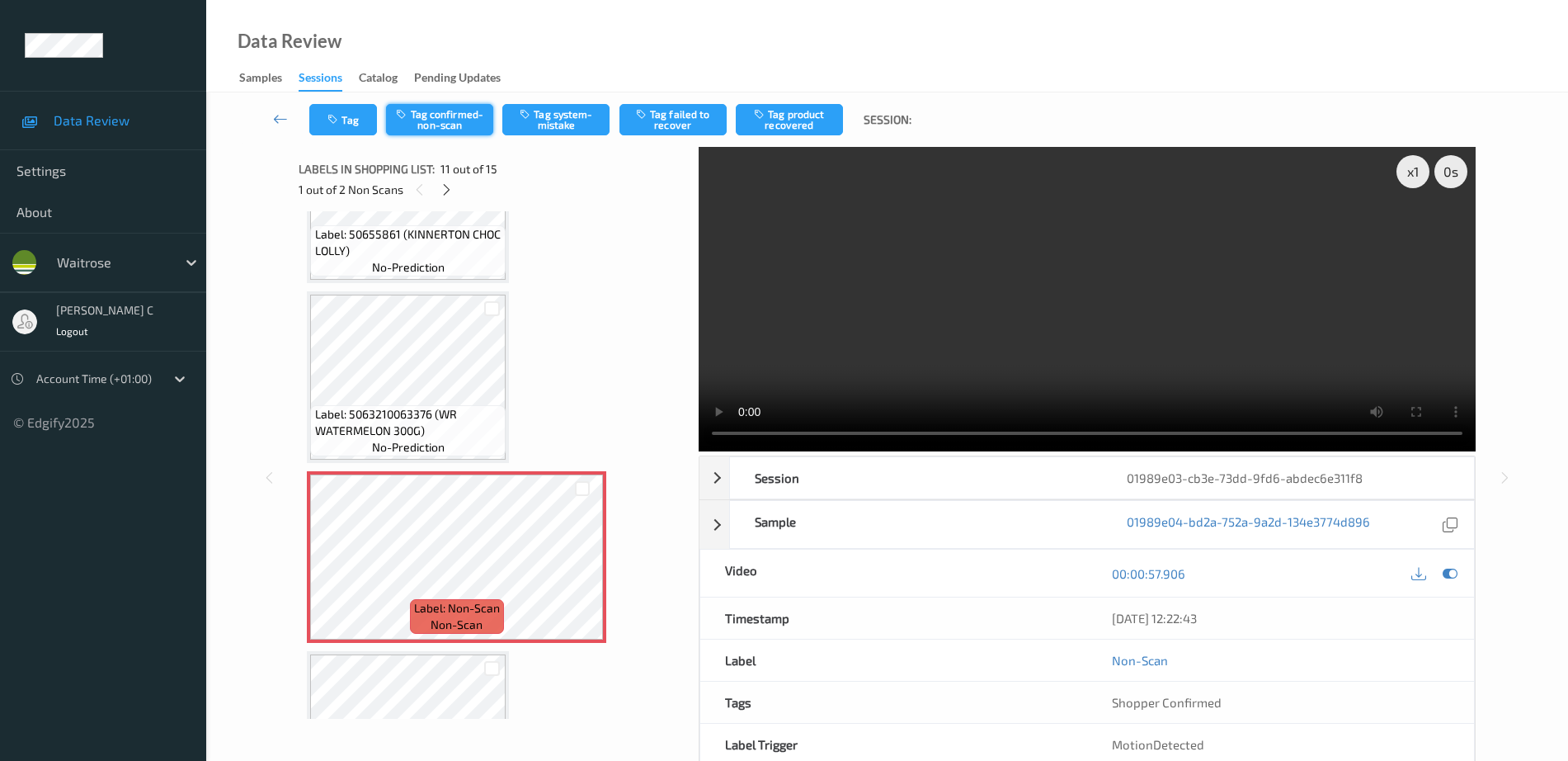
click at [456, 128] on button "Tag confirmed-non-scan" at bounding box center [439, 119] width 107 height 31
click at [783, 108] on button "Tag product recovered" at bounding box center [789, 119] width 107 height 31
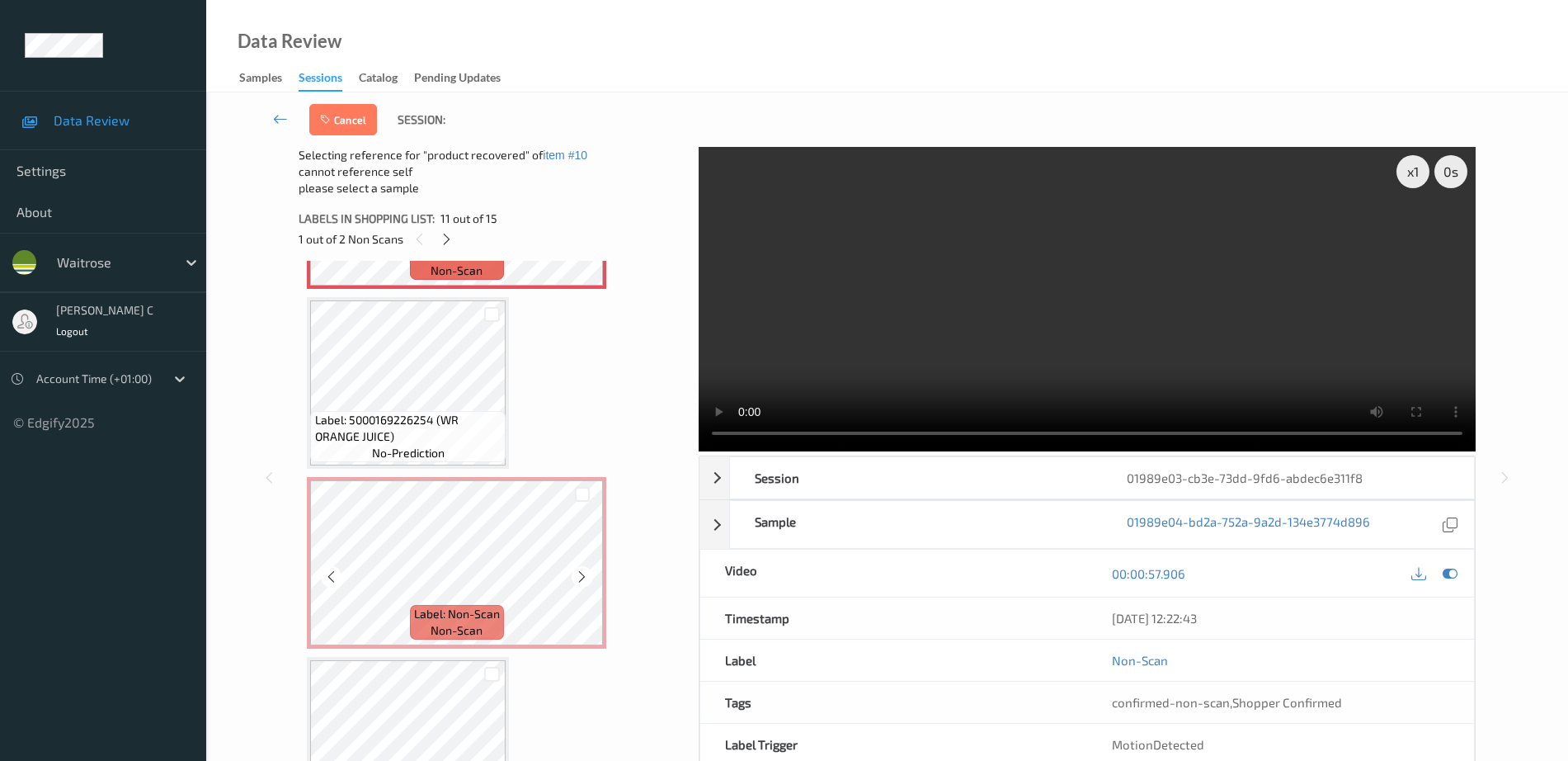
scroll to position [1960, 0]
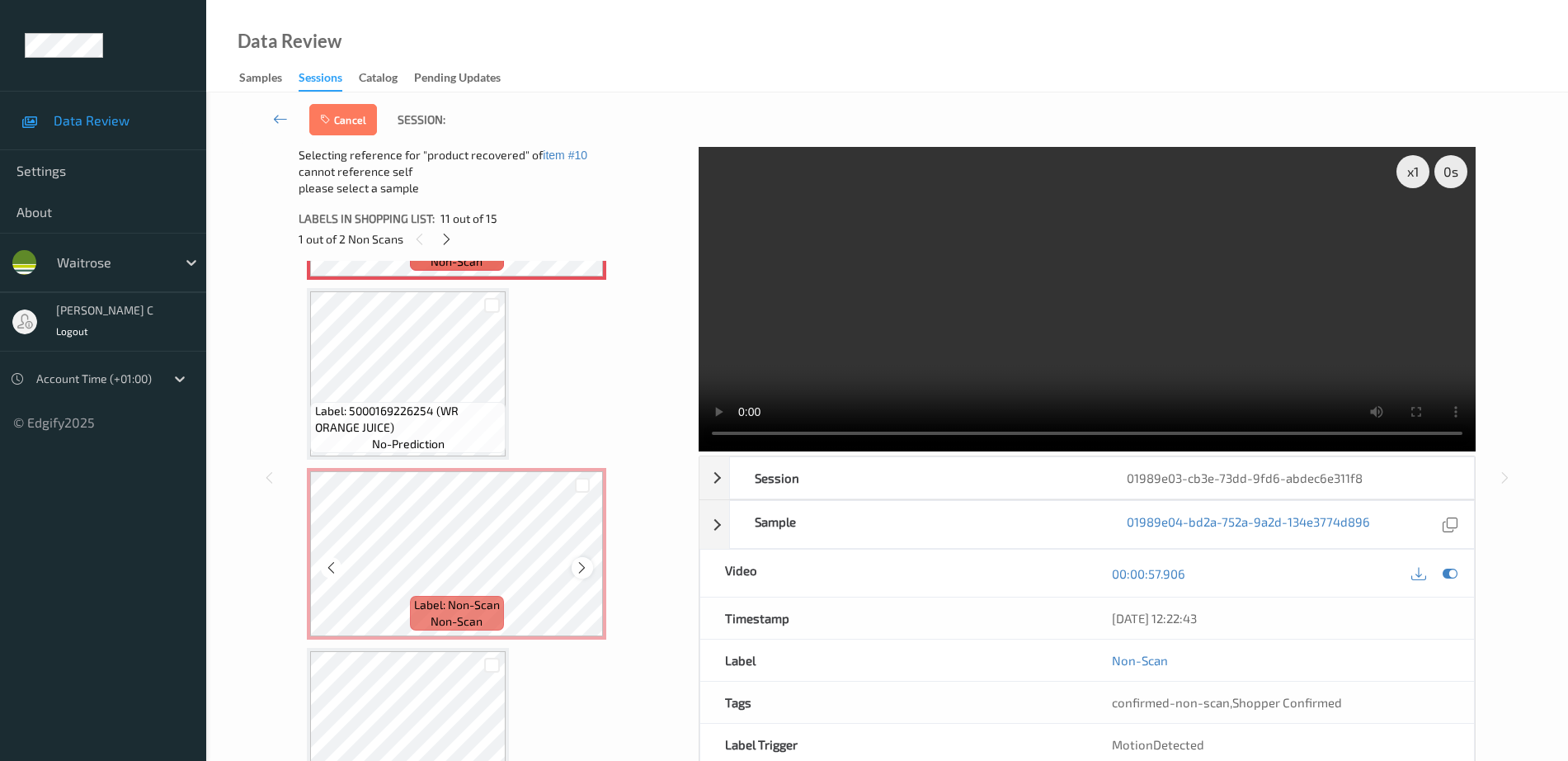
click at [584, 565] on icon at bounding box center [582, 567] width 14 height 15
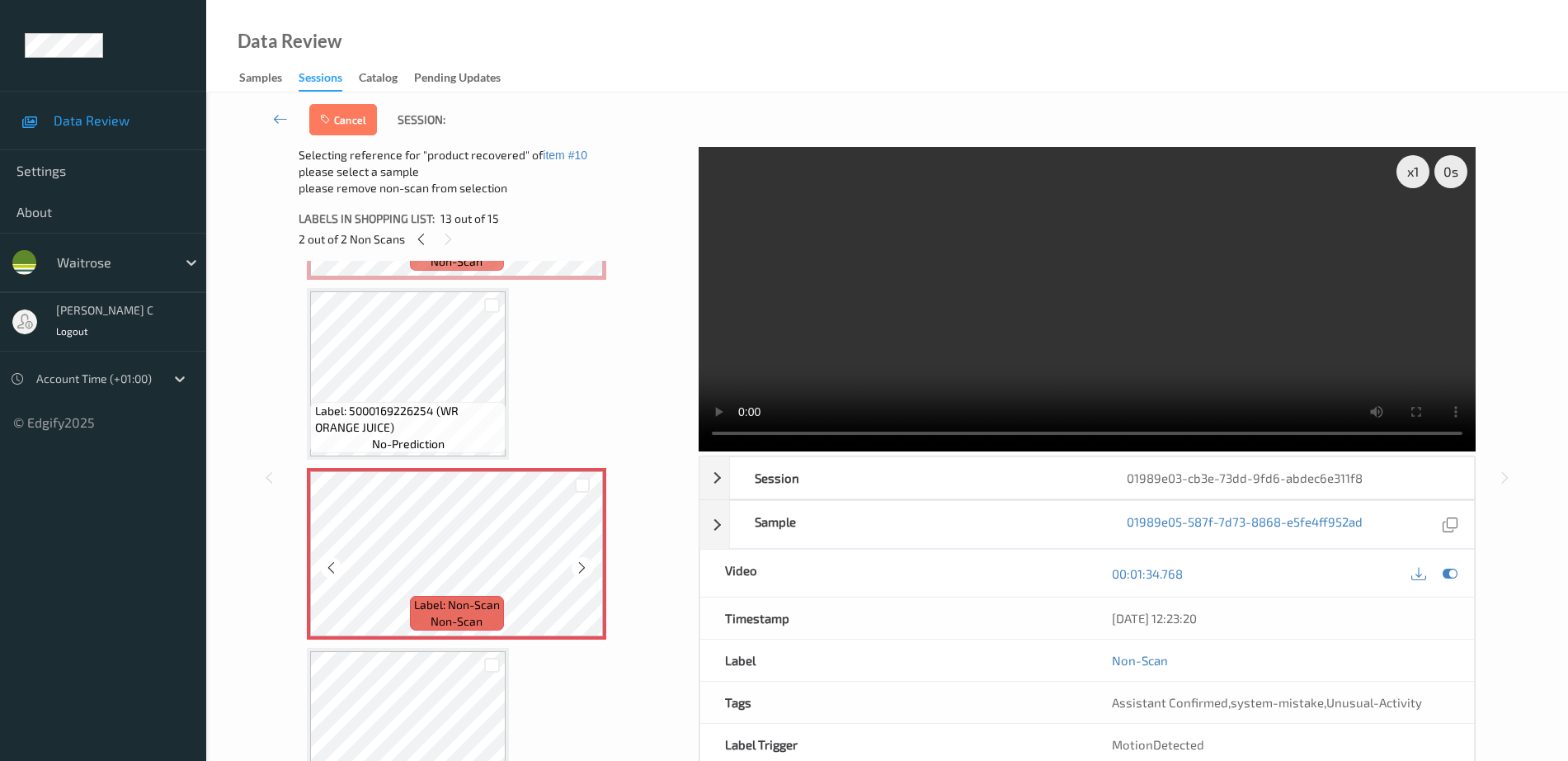
click at [584, 565] on icon at bounding box center [582, 567] width 14 height 15
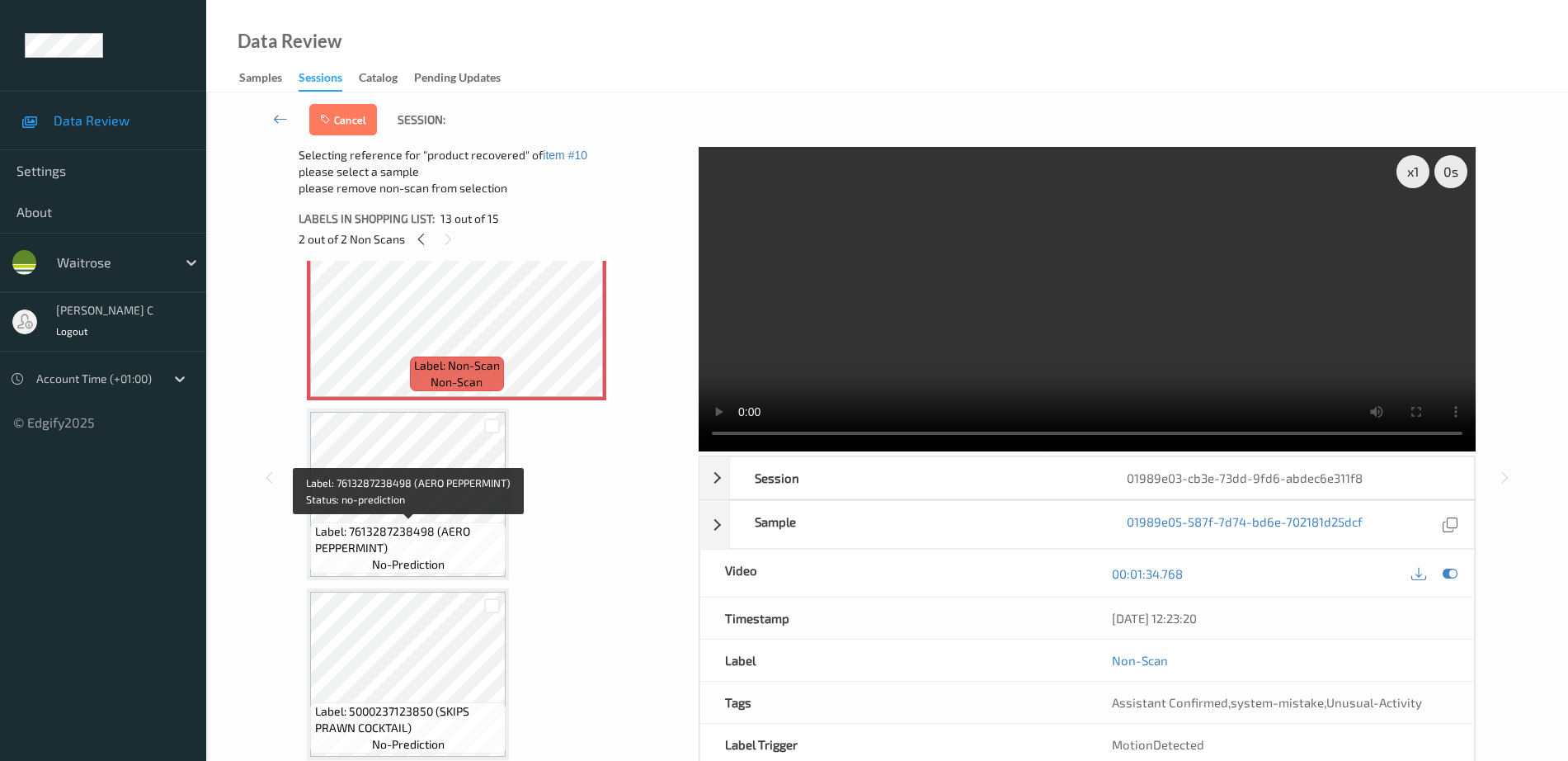
scroll to position [82, 0]
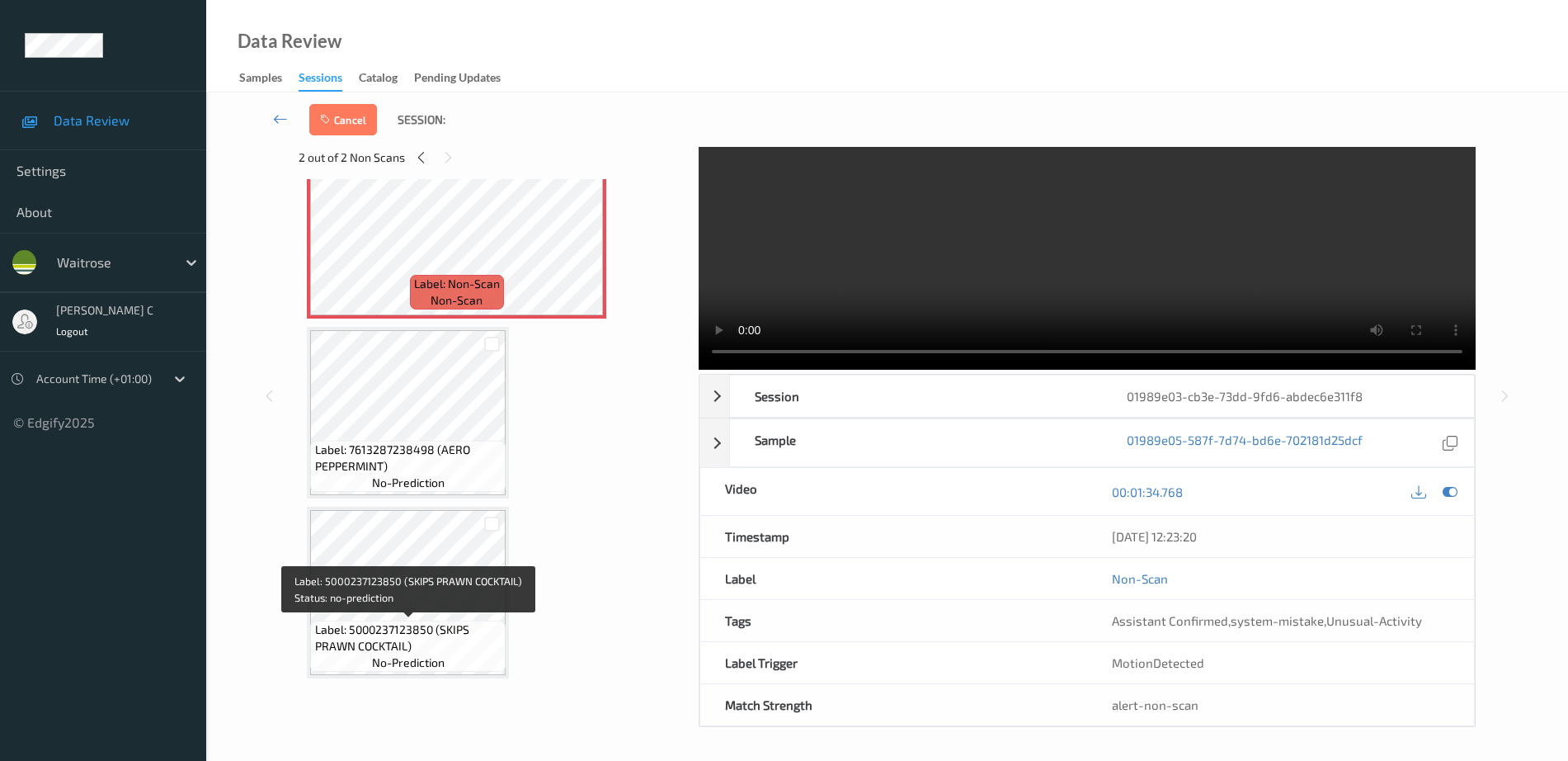
click at [410, 630] on span "Label: 5000237123850 (SKIPS PRAWN COCKTAIL)" at bounding box center [408, 638] width 187 height 33
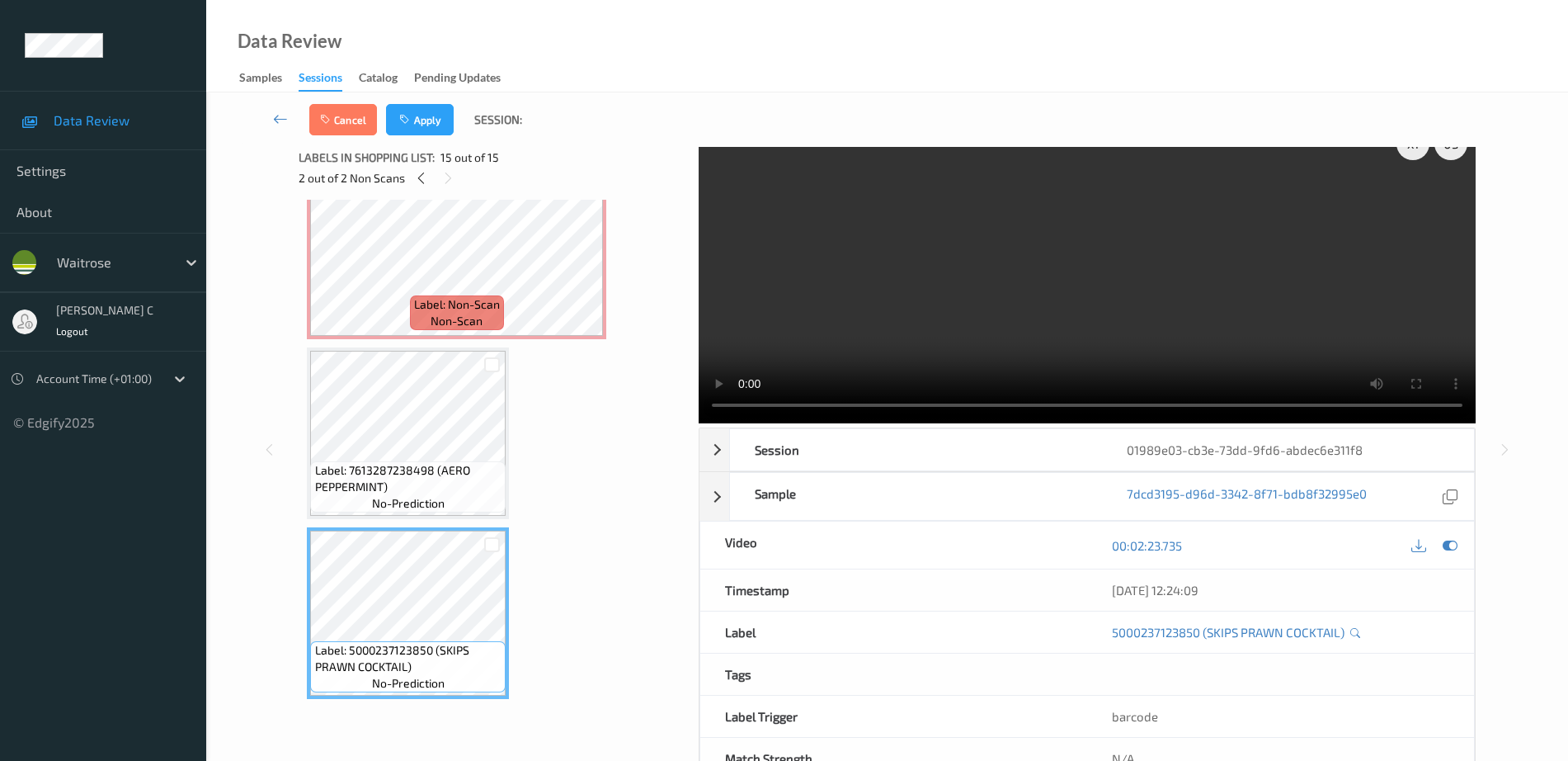
scroll to position [0, 0]
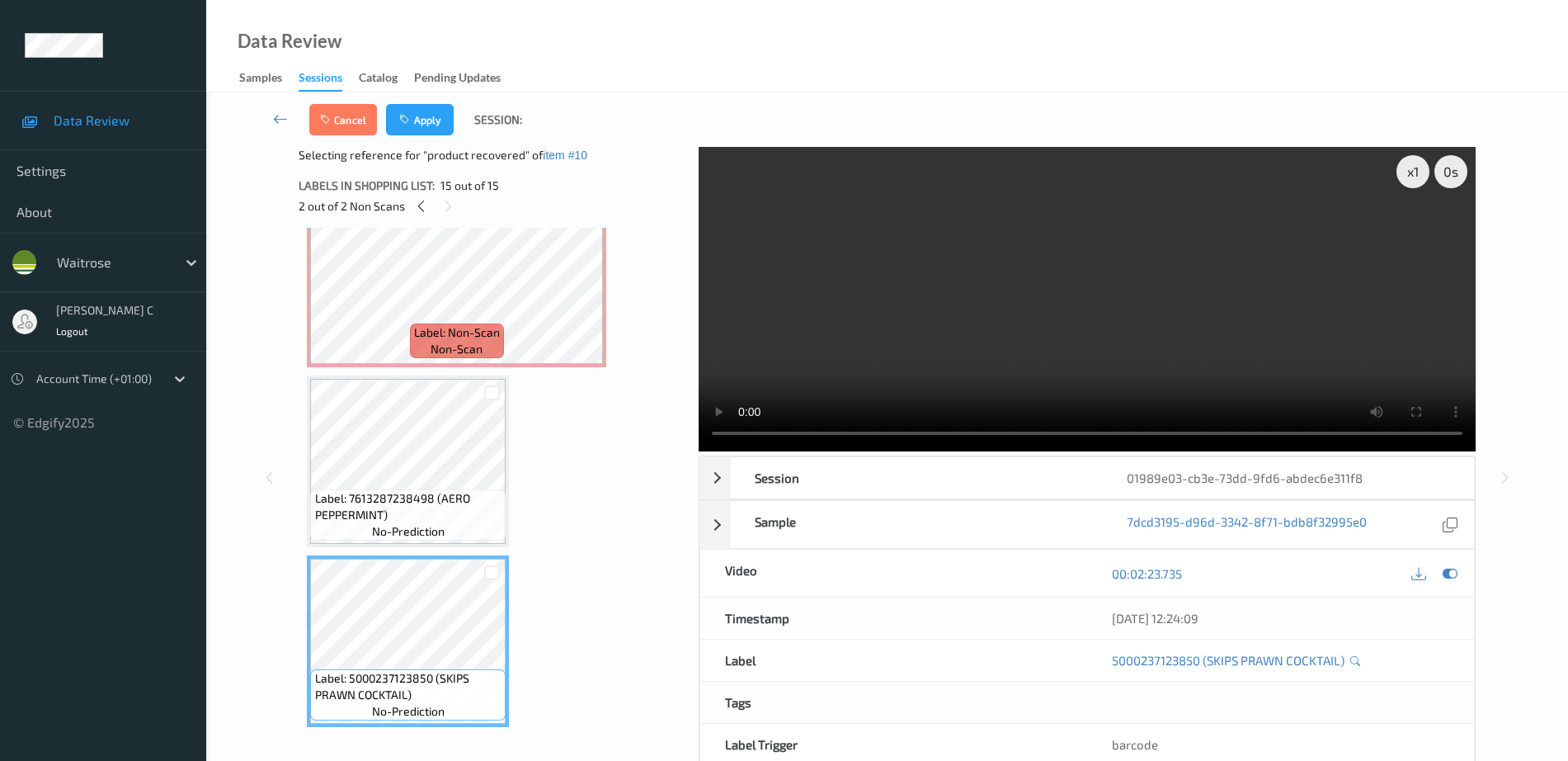
click at [395, 508] on span "Label: 7613287238498 (AERO PEPPERMINT)" at bounding box center [408, 507] width 187 height 33
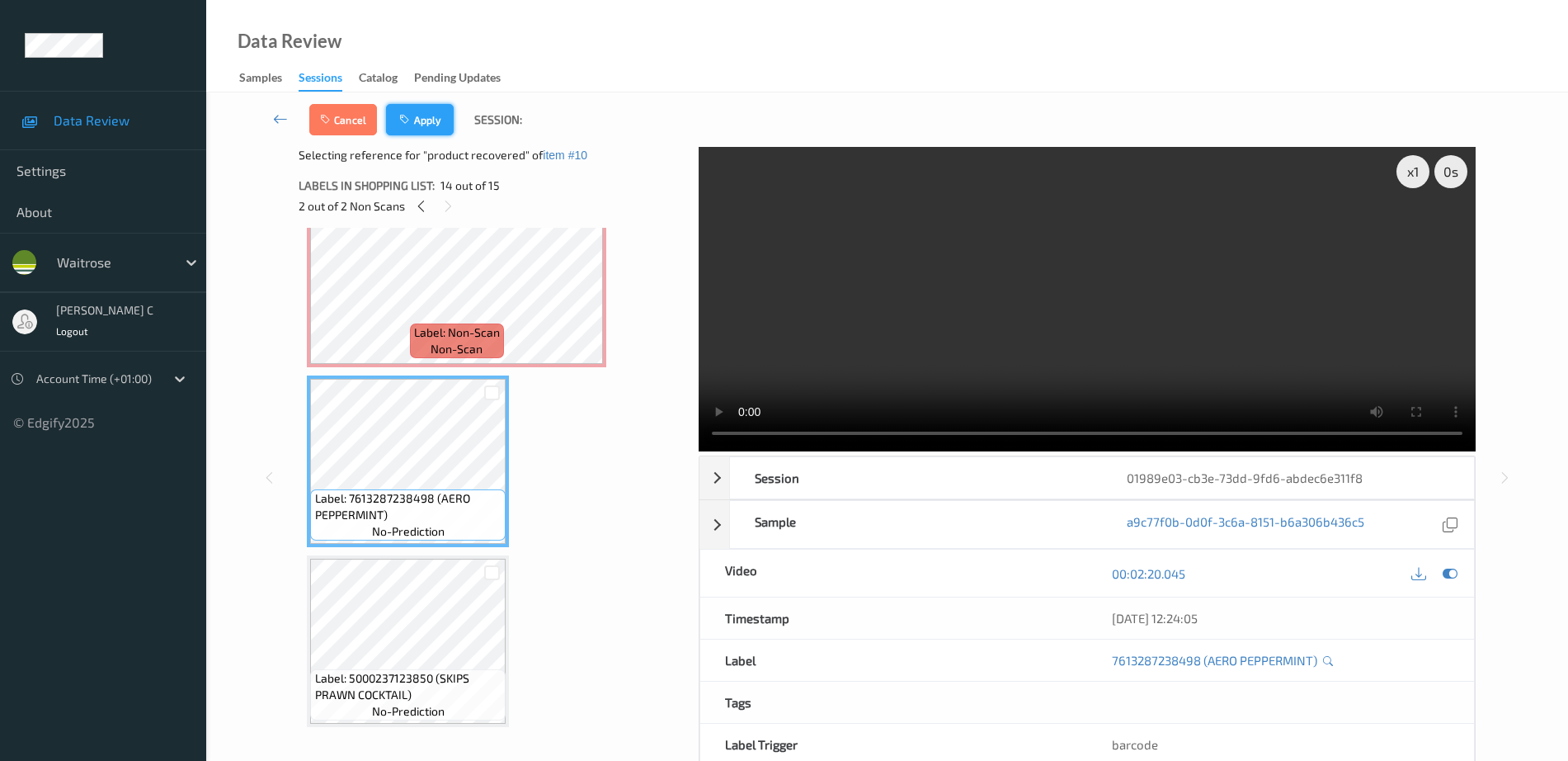
click at [425, 123] on button "Apply" at bounding box center [420, 119] width 68 height 31
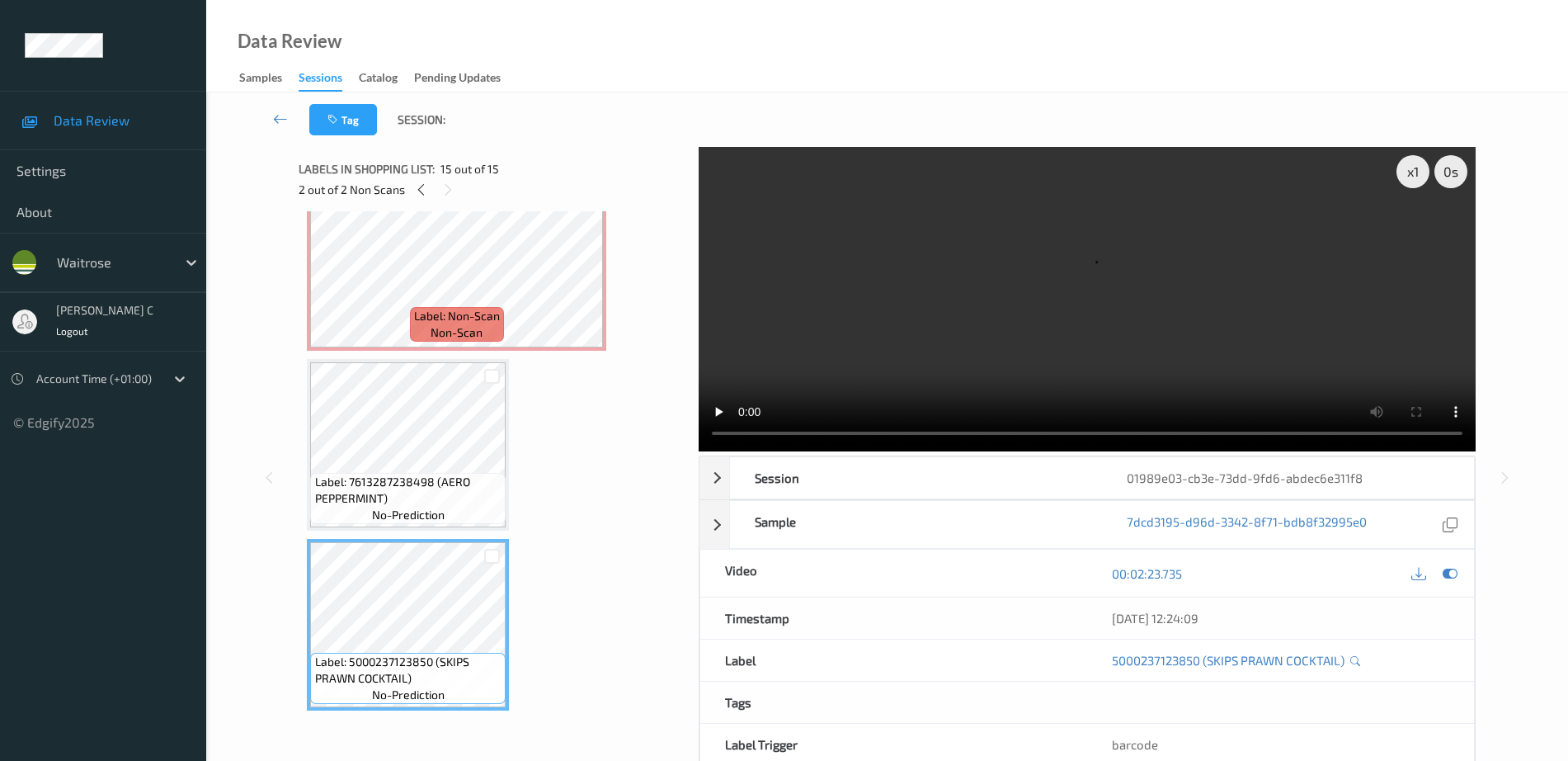
scroll to position [2097, 0]
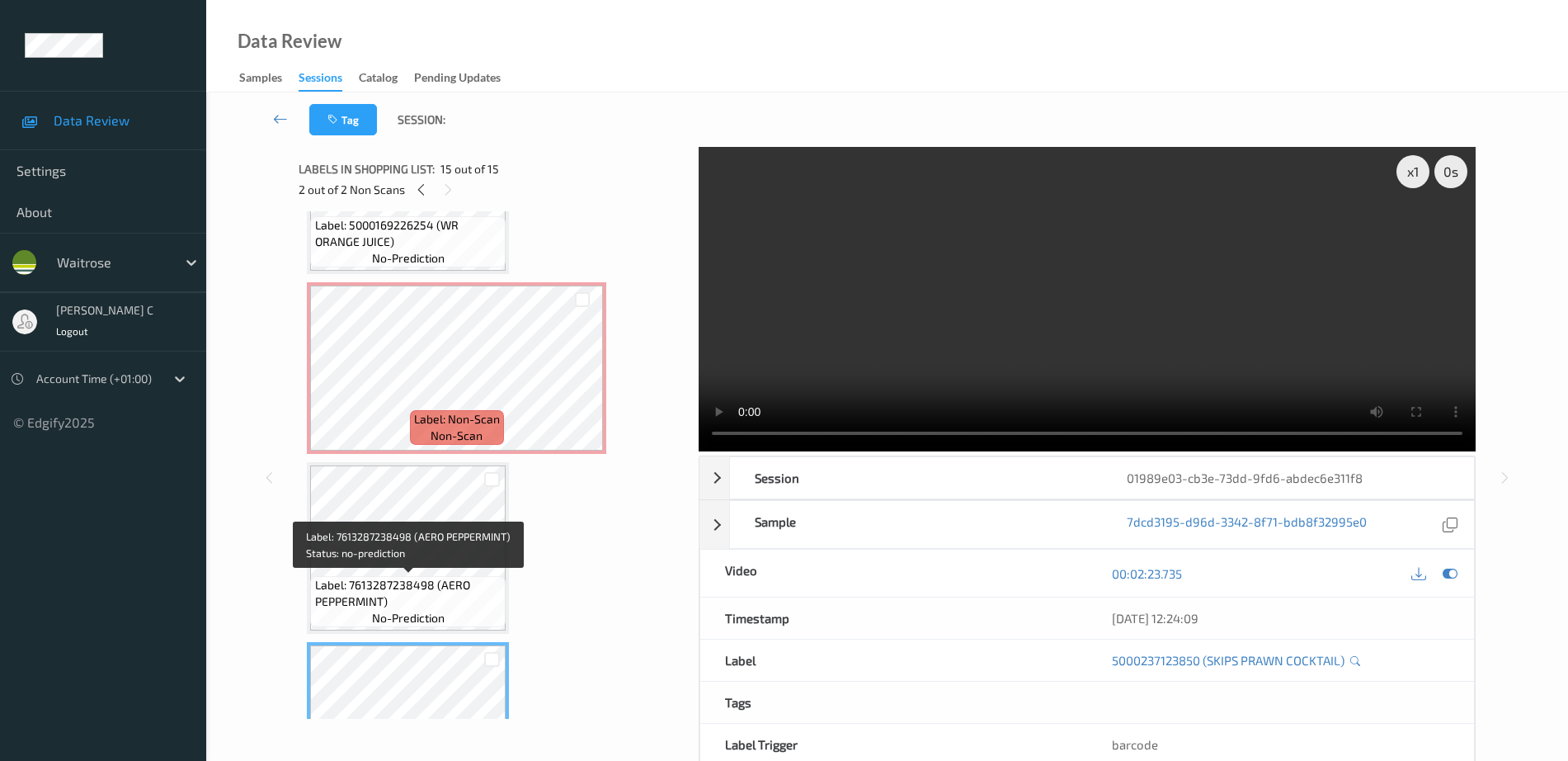
click at [417, 582] on span "Label: 7613287238498 (AERO PEPPERMINT)" at bounding box center [408, 593] width 187 height 33
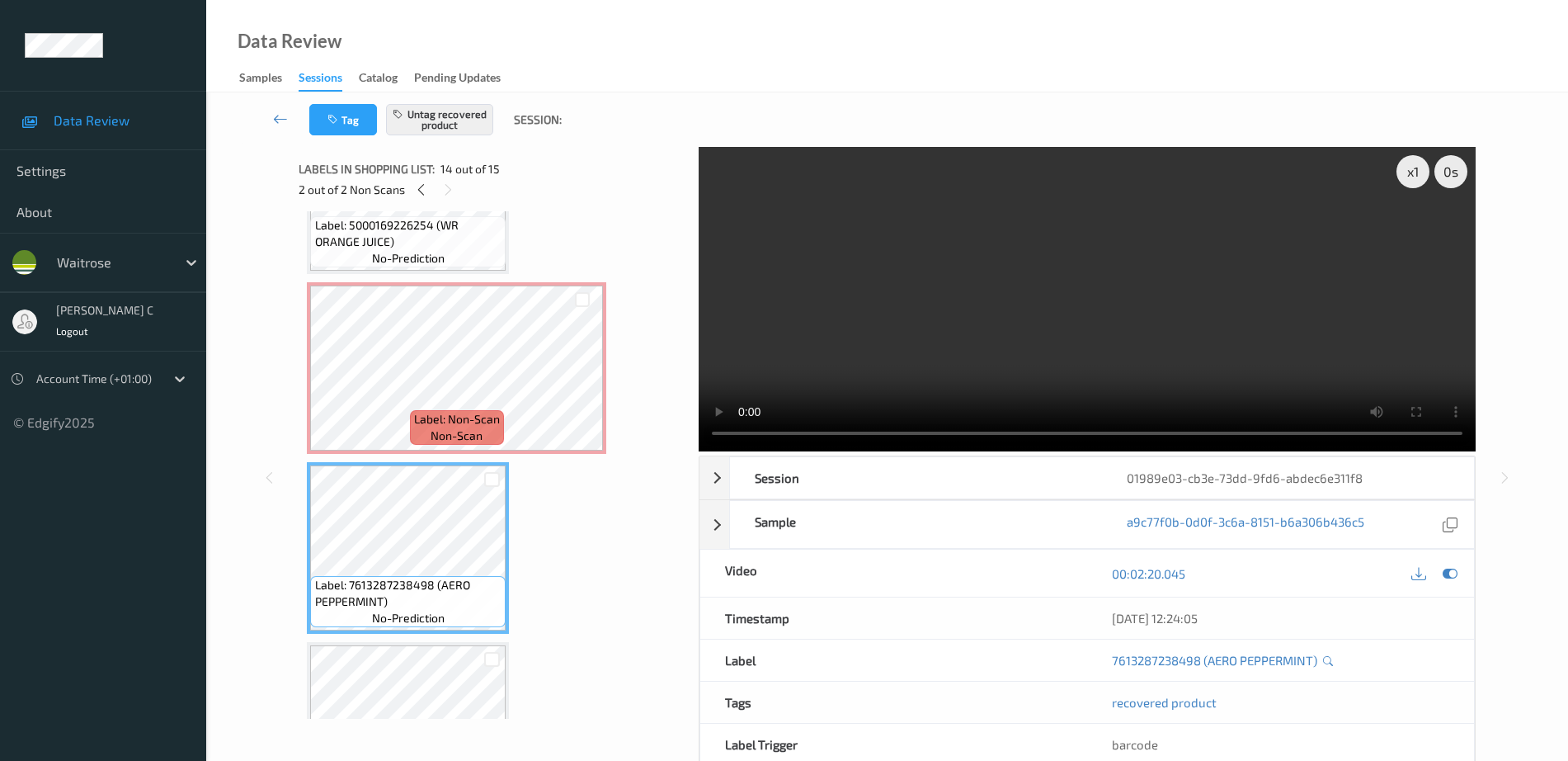
scroll to position [1890, 0]
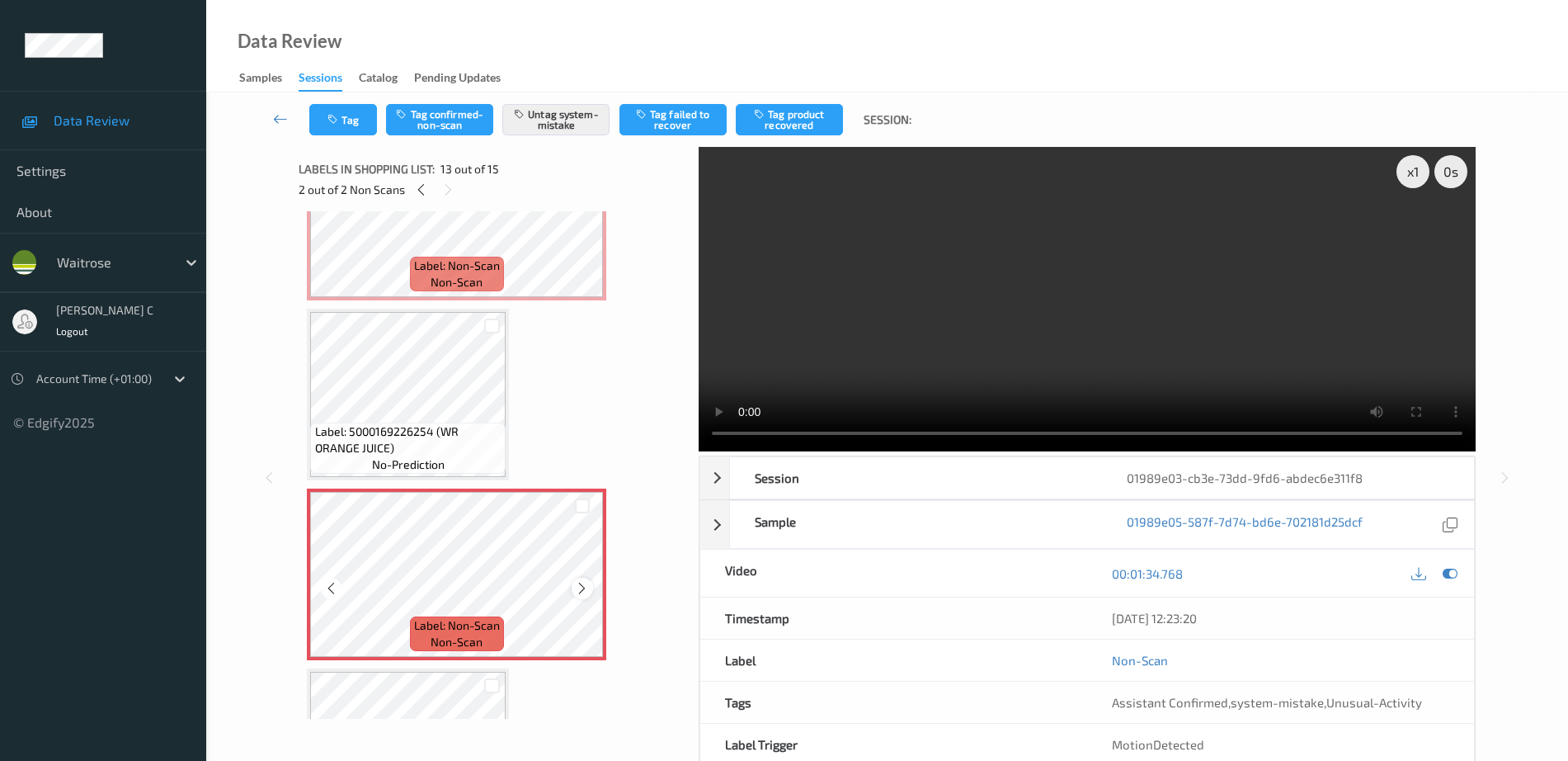
click at [584, 588] on icon at bounding box center [582, 588] width 14 height 15
click at [1445, 574] on icon at bounding box center [1450, 574] width 15 height 15
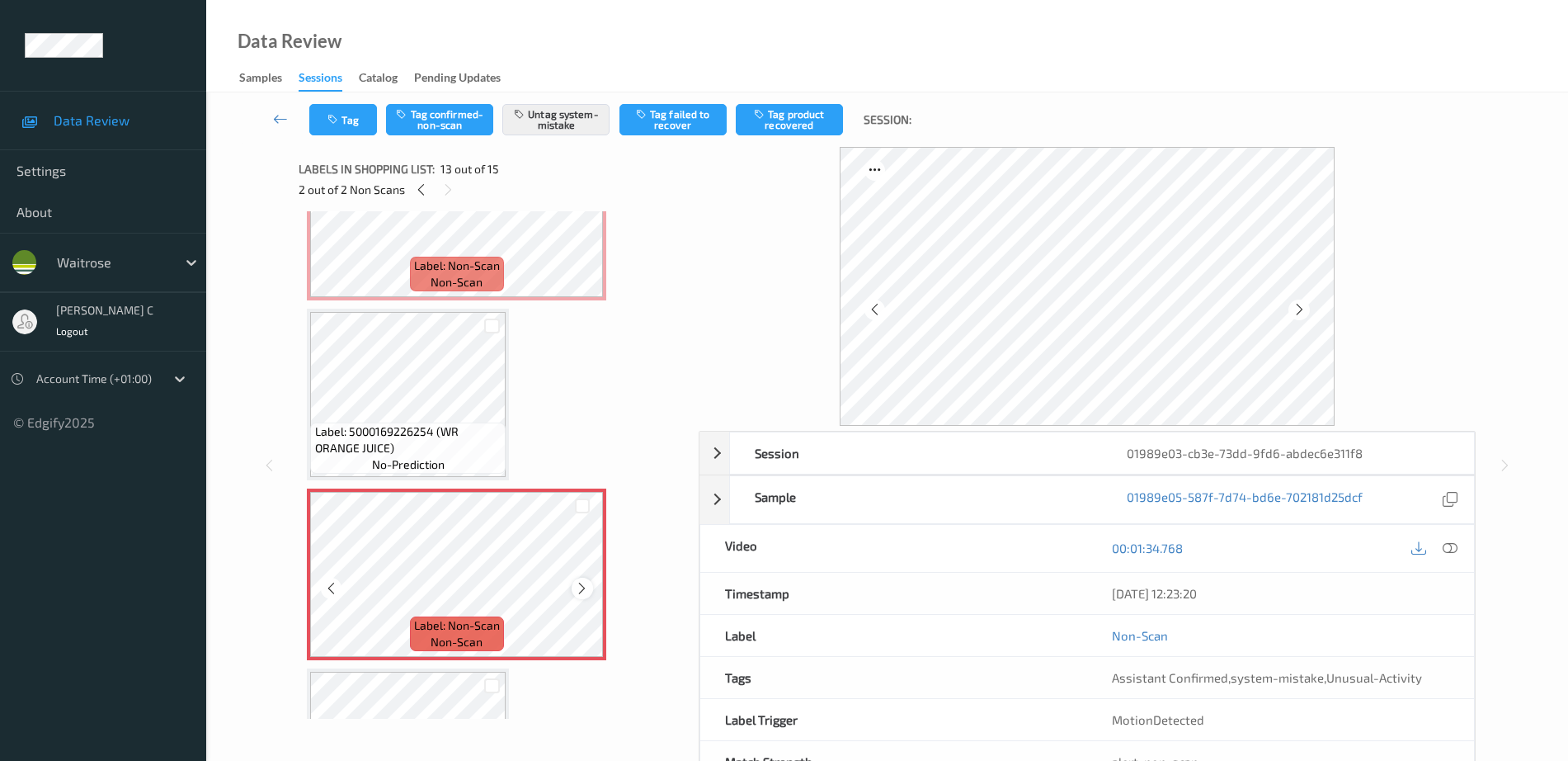
click at [576, 585] on icon at bounding box center [582, 588] width 14 height 15
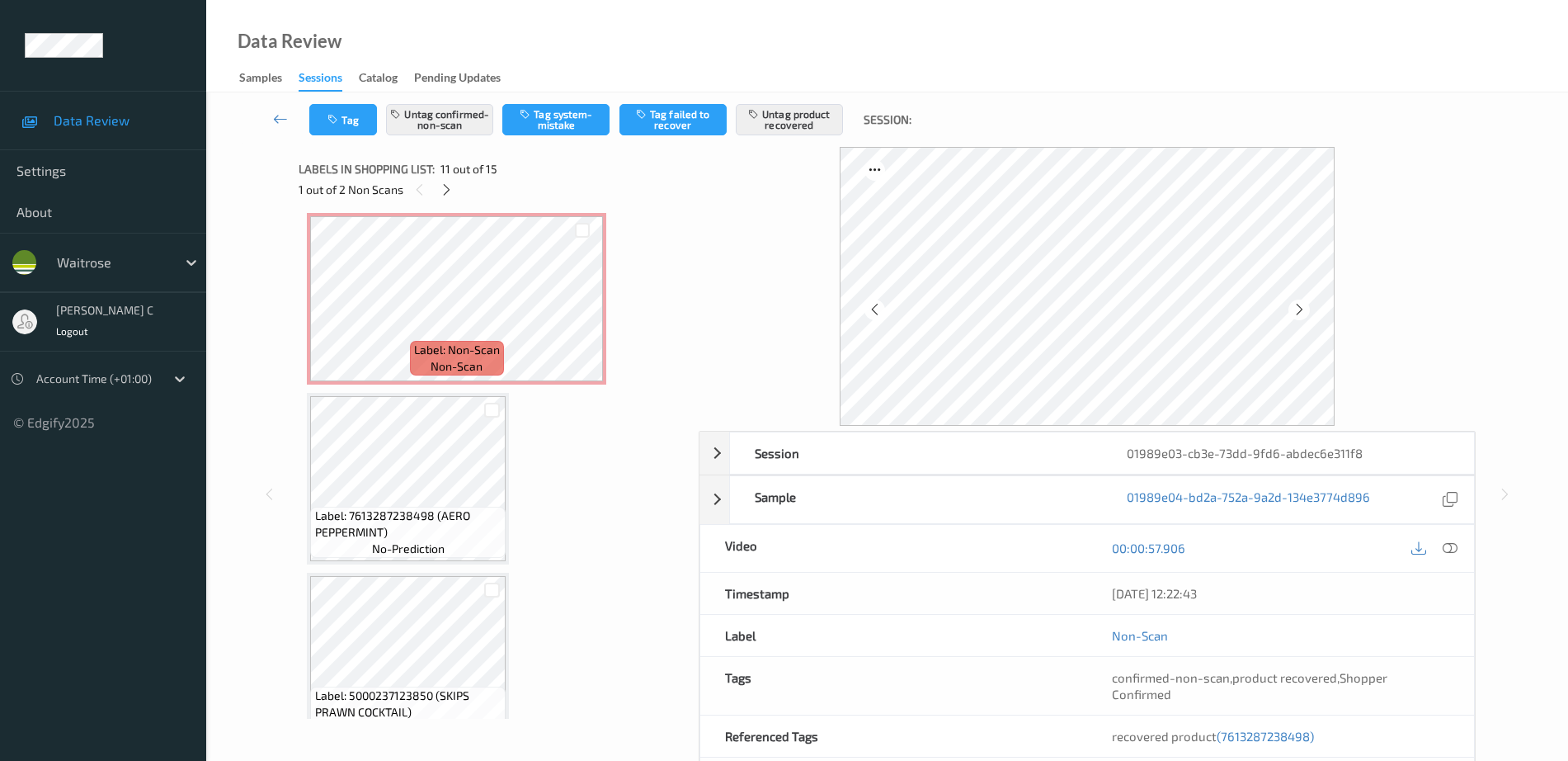
scroll to position [2199, 0]
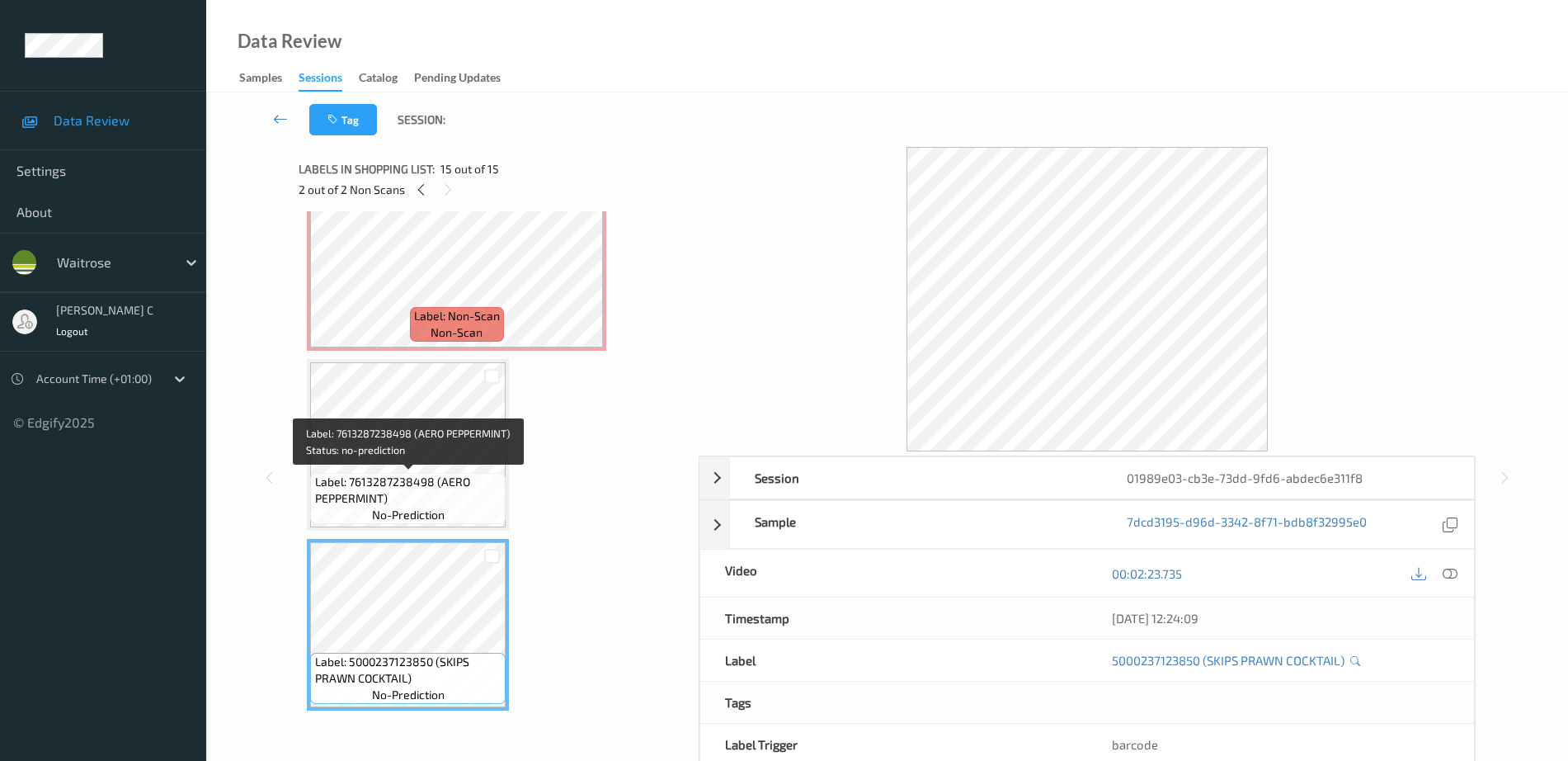
click at [408, 482] on span "Label: 7613287238498 (AERO PEPPERMINT)" at bounding box center [408, 490] width 187 height 33
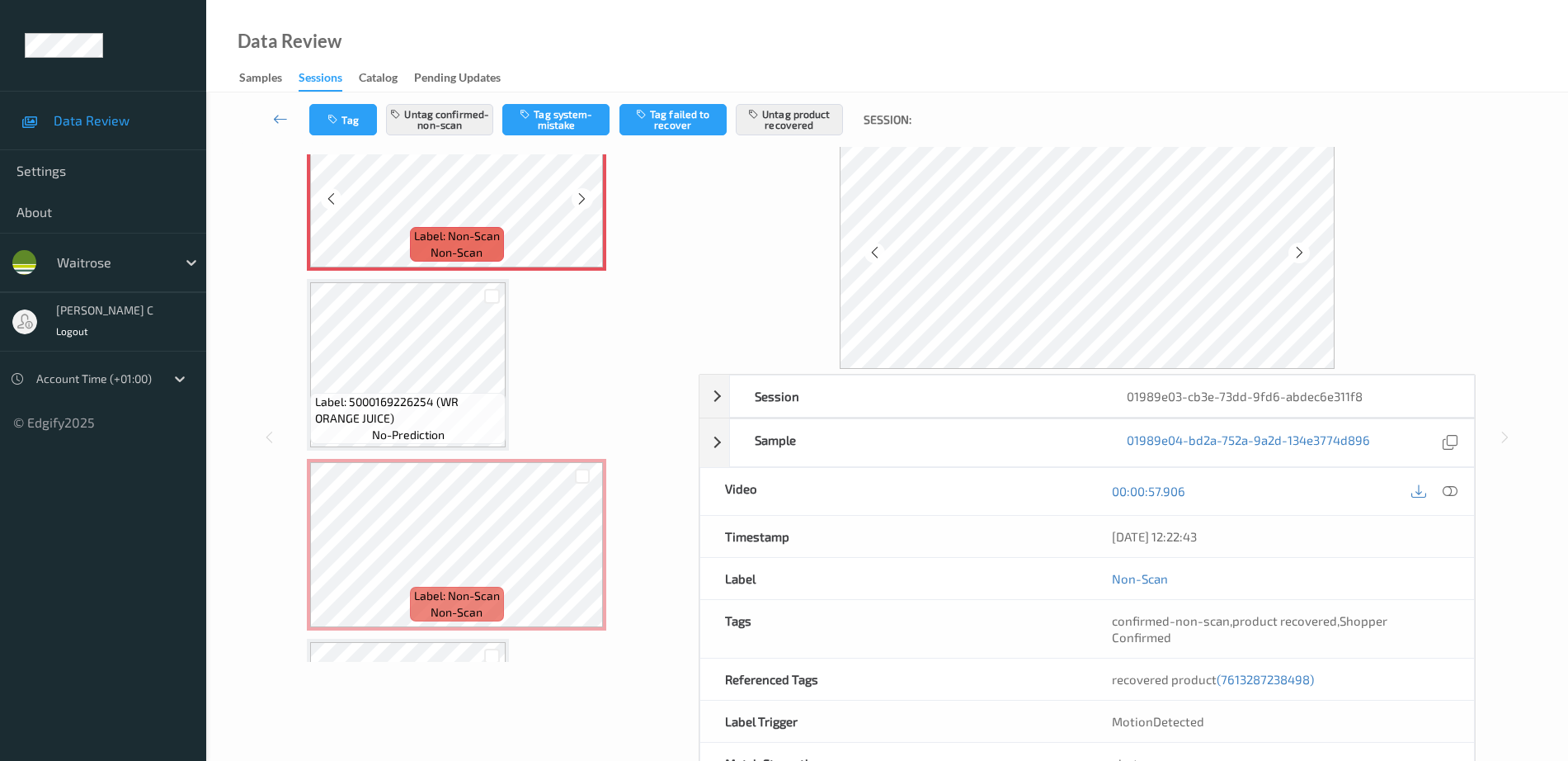
scroll to position [1890, 0]
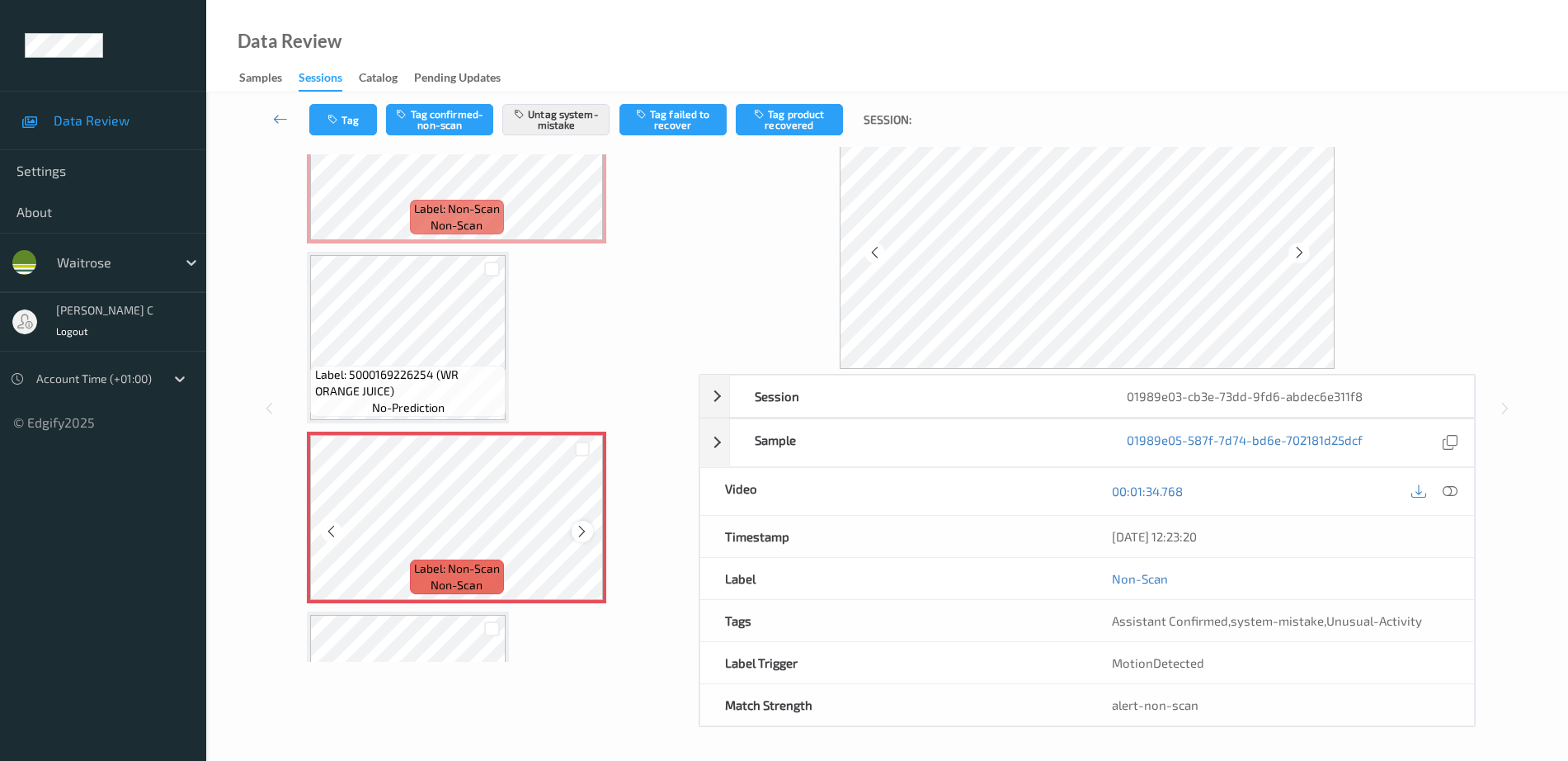
click at [583, 524] on icon at bounding box center [582, 532] width 14 height 15
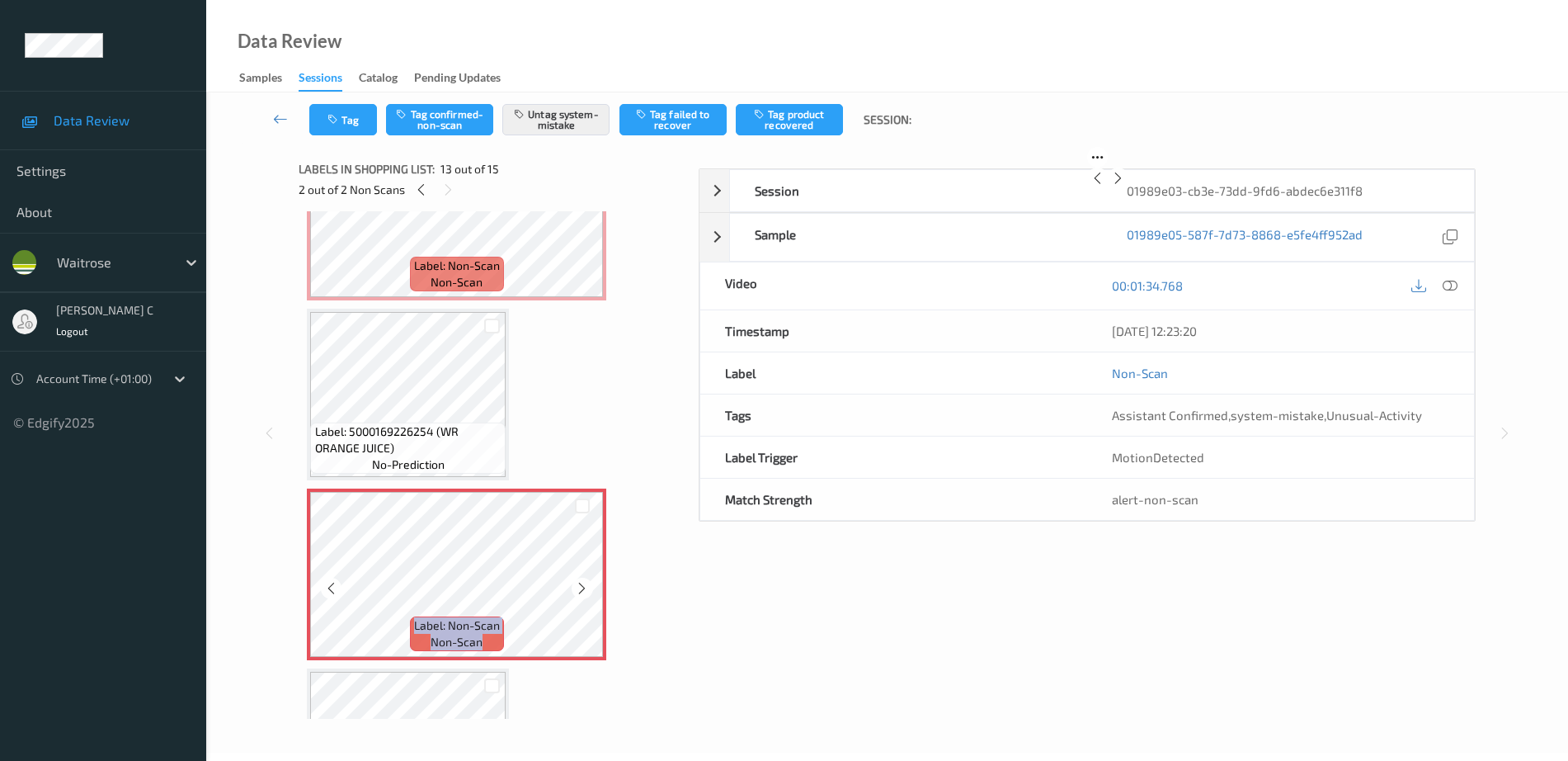
click at [583, 581] on icon at bounding box center [582, 588] width 14 height 15
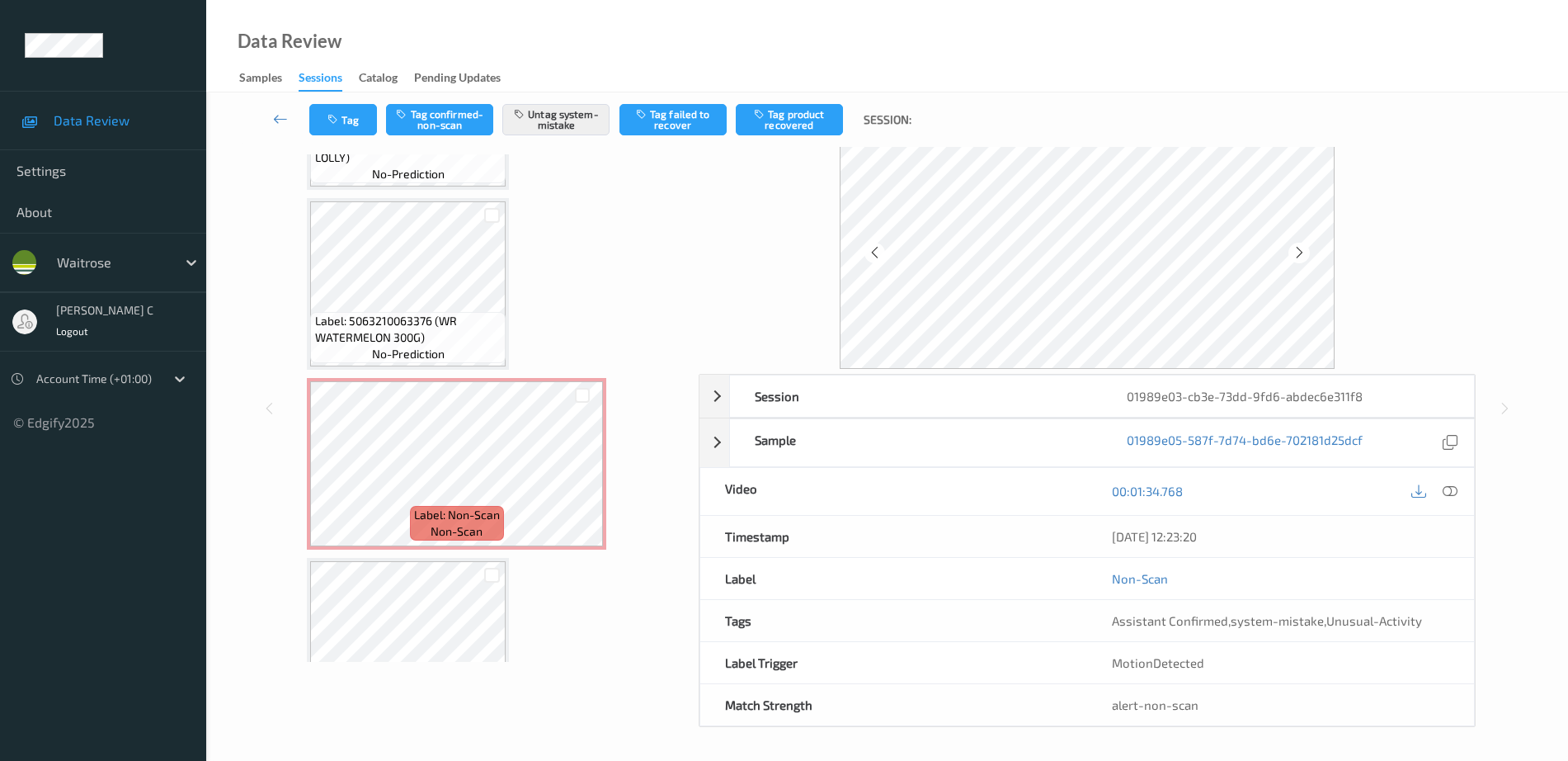
scroll to position [1581, 0]
